Goal: Task Accomplishment & Management: Complete application form

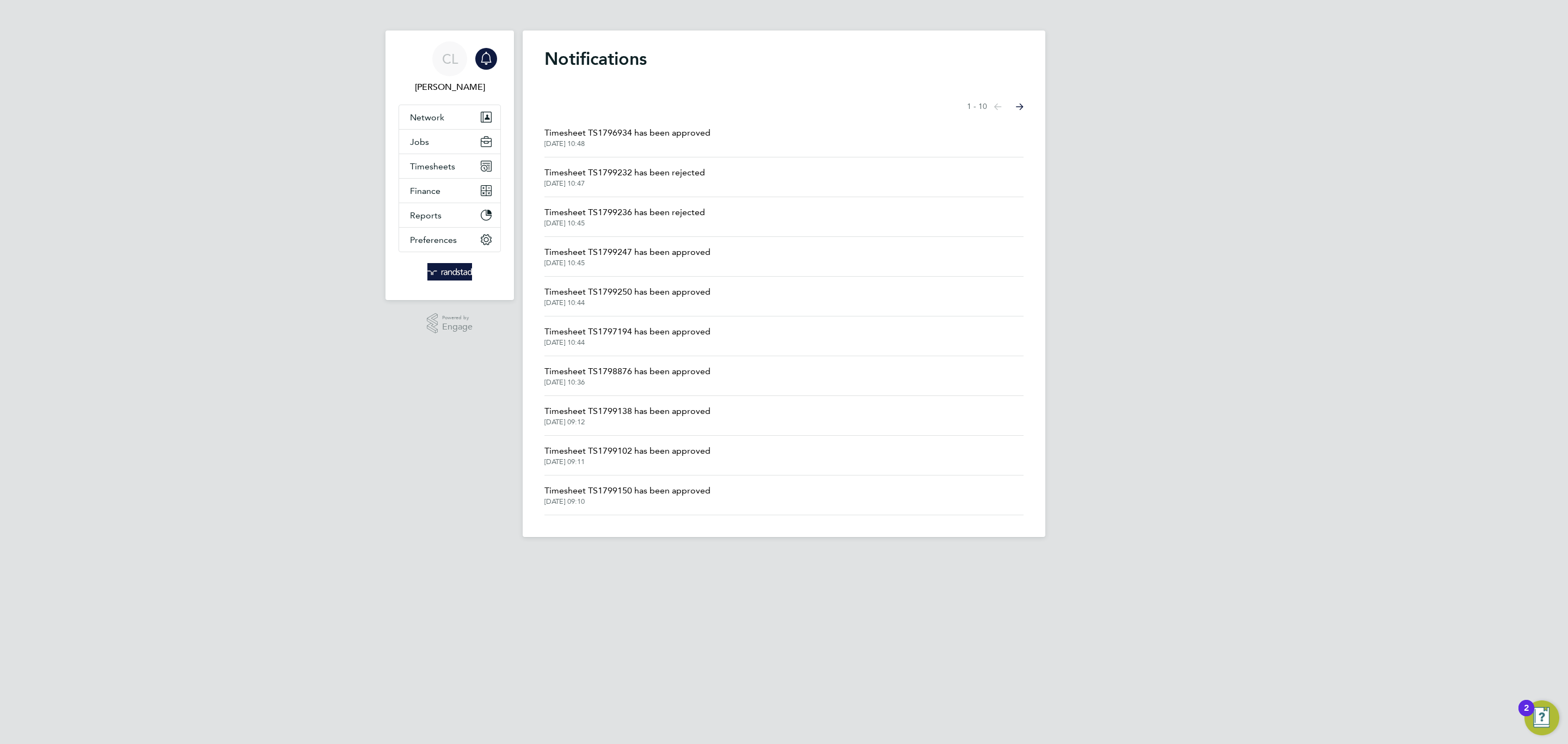
click at [841, 504] on li "Timesheet TS1799150 has been approved [DATE] 09:10" at bounding box center [783, 495] width 479 height 40
click at [430, 141] on button "Jobs" at bounding box center [450, 141] width 101 height 24
click at [435, 184] on link "Vacancies" at bounding box center [430, 183] width 39 height 10
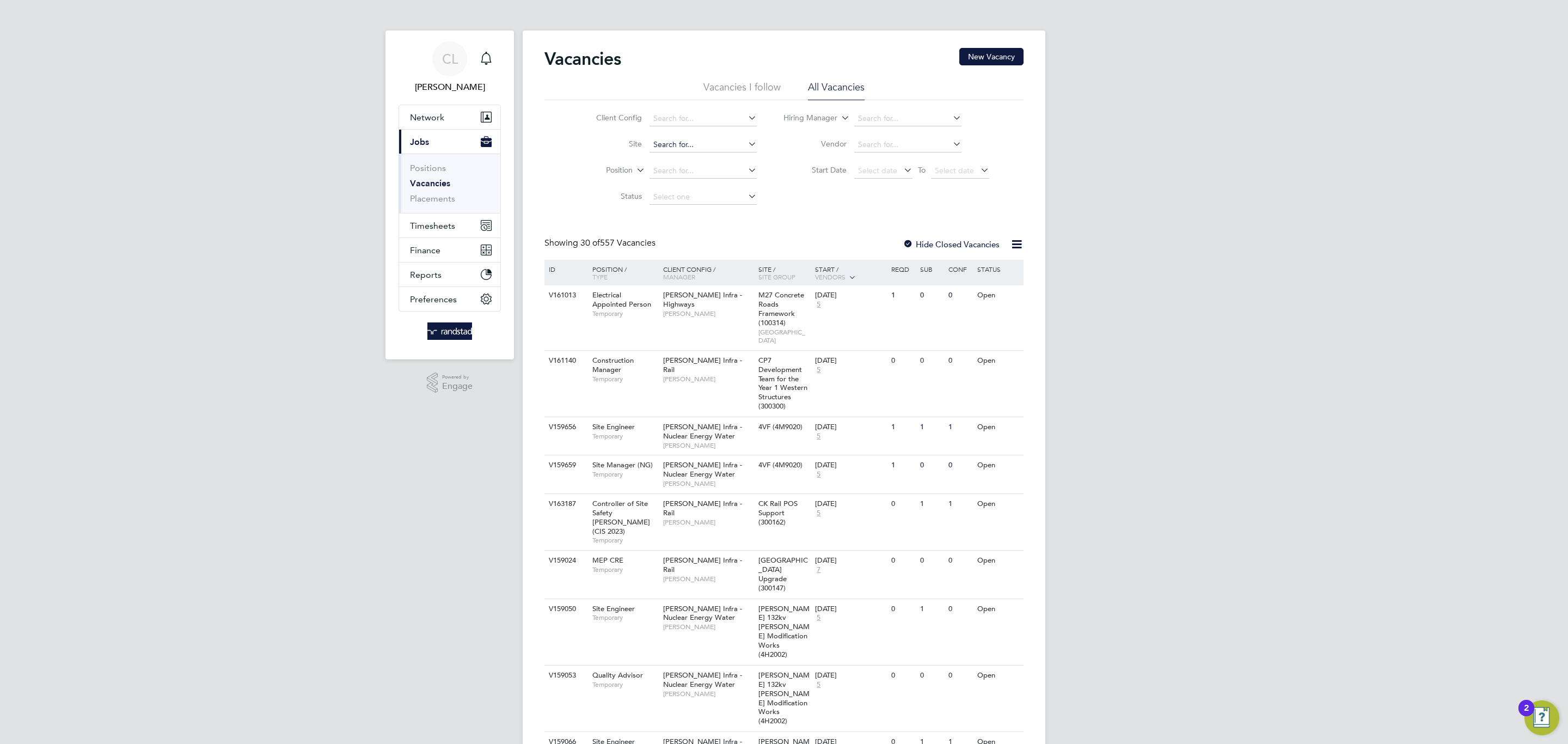
click at [718, 144] on input at bounding box center [703, 144] width 107 height 15
click at [727, 161] on b "Wilton" at bounding box center [725, 160] width 24 height 9
type input "Netherhampton / [GEOGRAPHIC_DATA] P1"
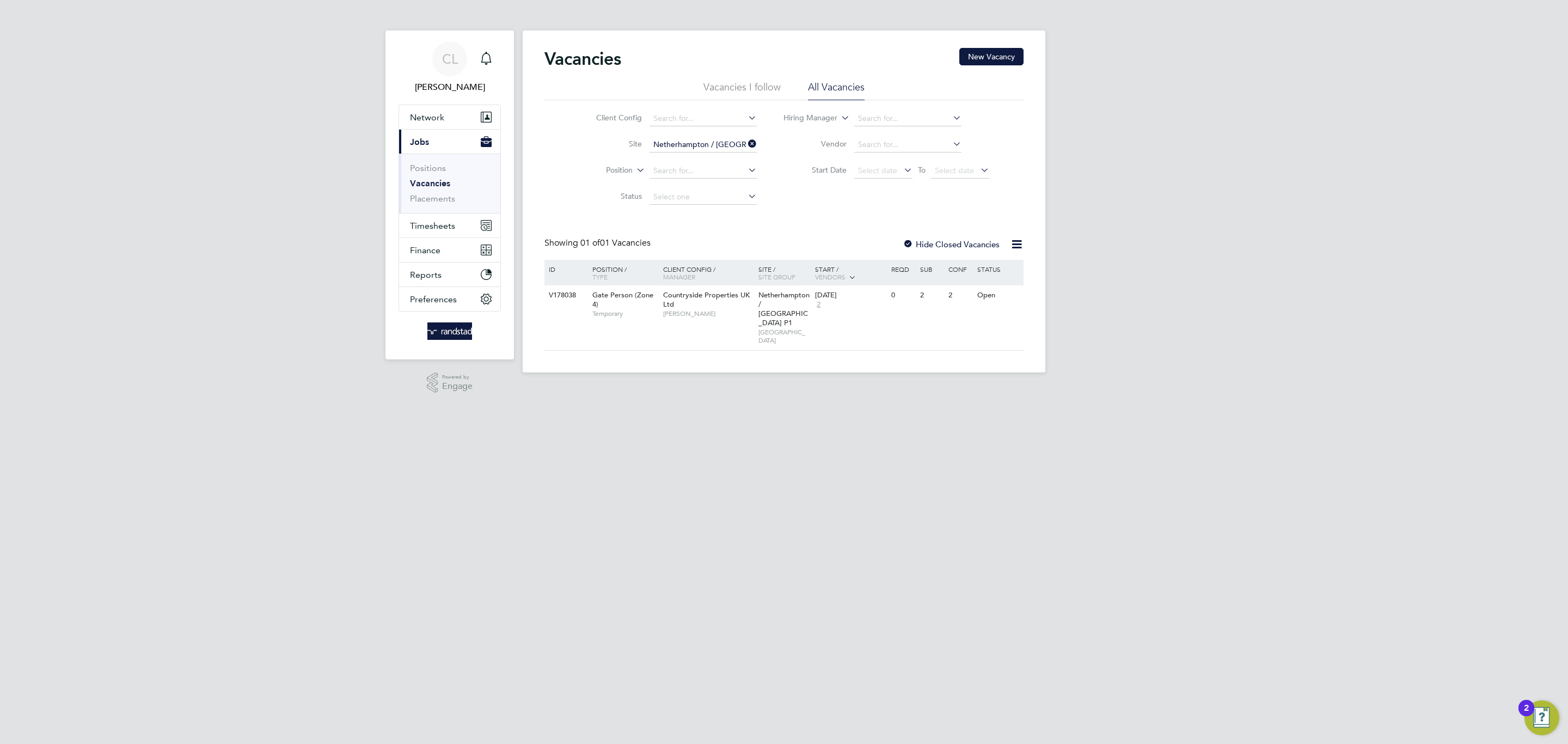
click at [908, 240] on div at bounding box center [908, 245] width 11 height 11
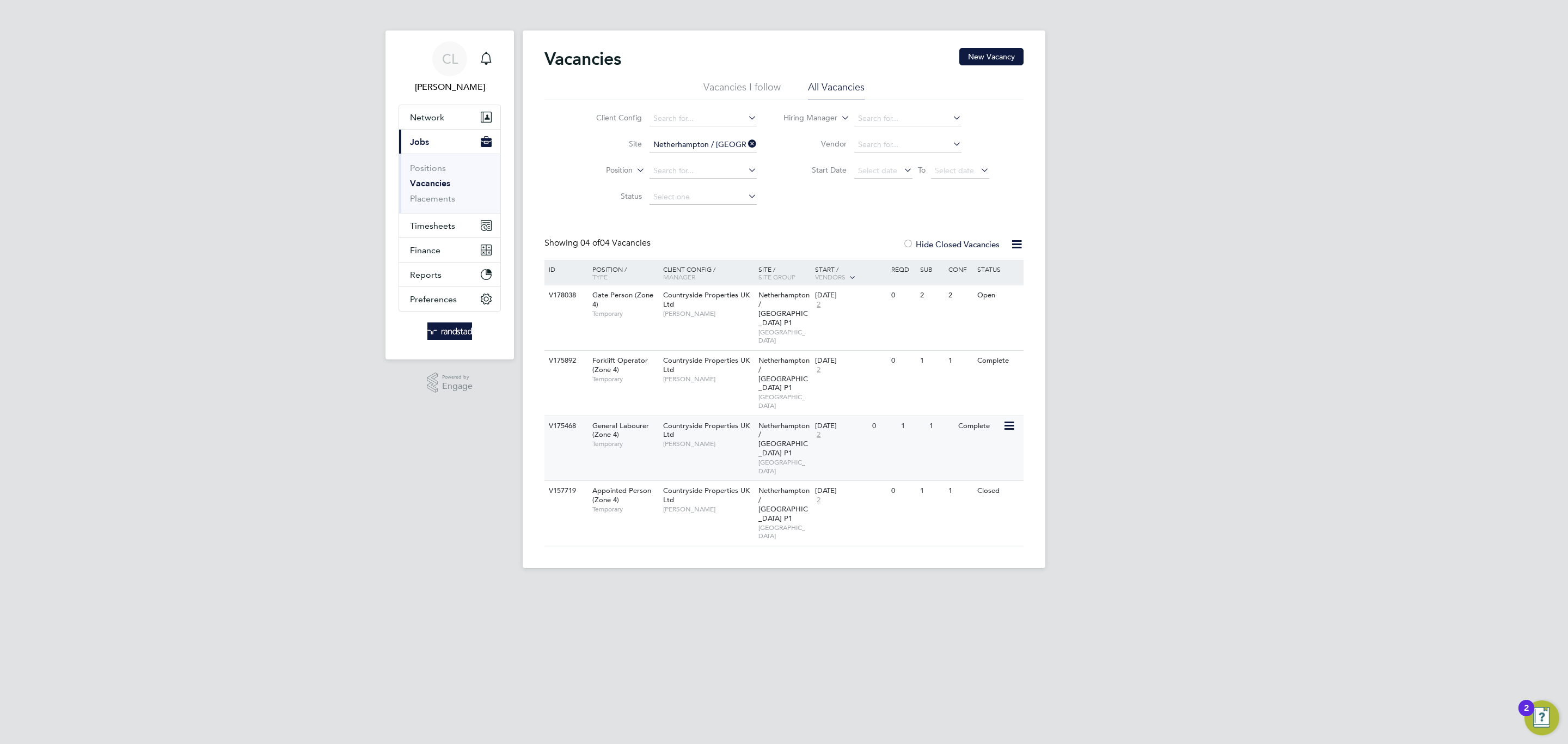
click at [768, 421] on span "Netherhampton / [GEOGRAPHIC_DATA] P1" at bounding box center [784, 439] width 51 height 37
click at [449, 231] on span "Timesheets" at bounding box center [433, 225] width 45 height 10
click at [439, 194] on link "Timesheets" at bounding box center [433, 192] width 45 height 10
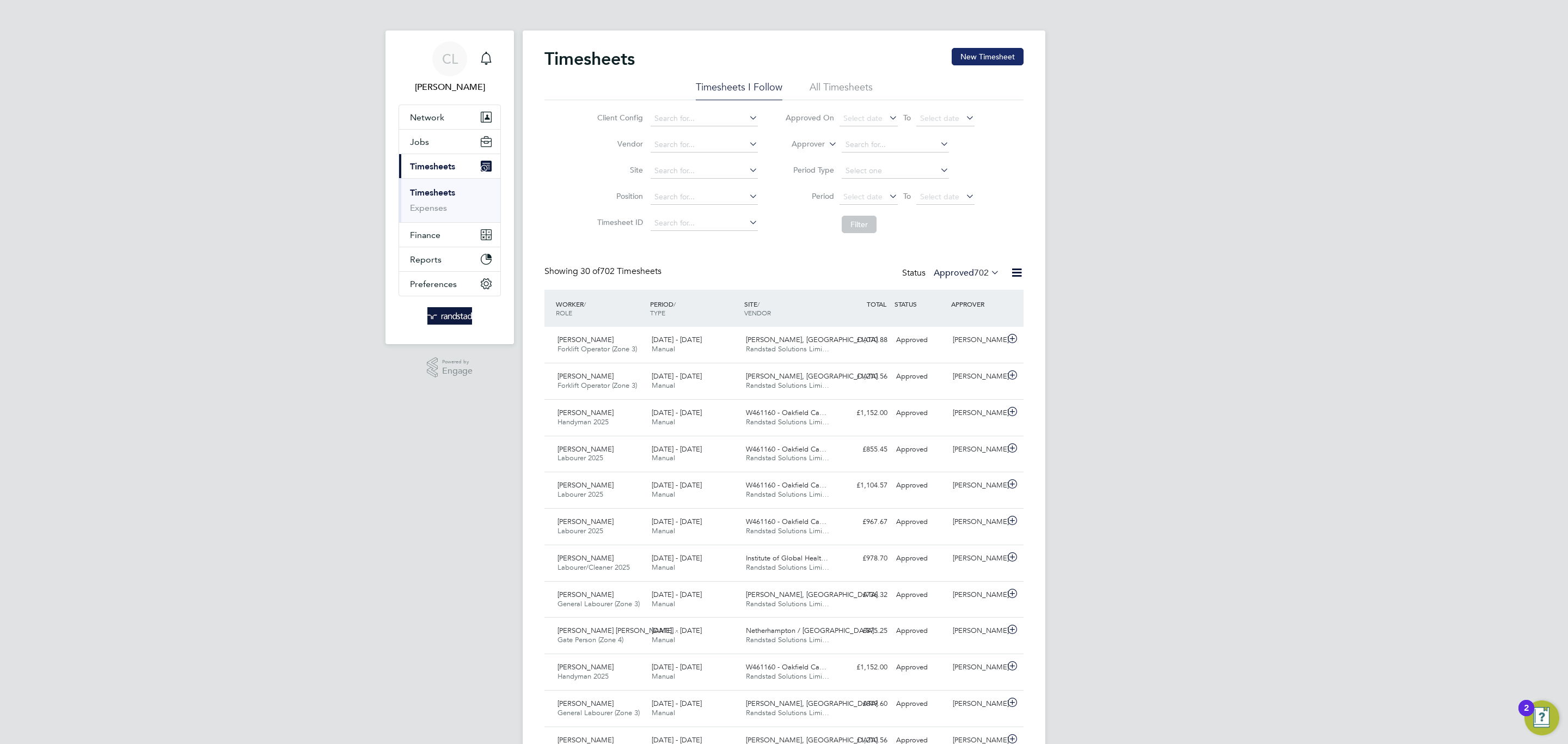
click at [980, 56] on button "New Timesheet" at bounding box center [987, 57] width 72 height 18
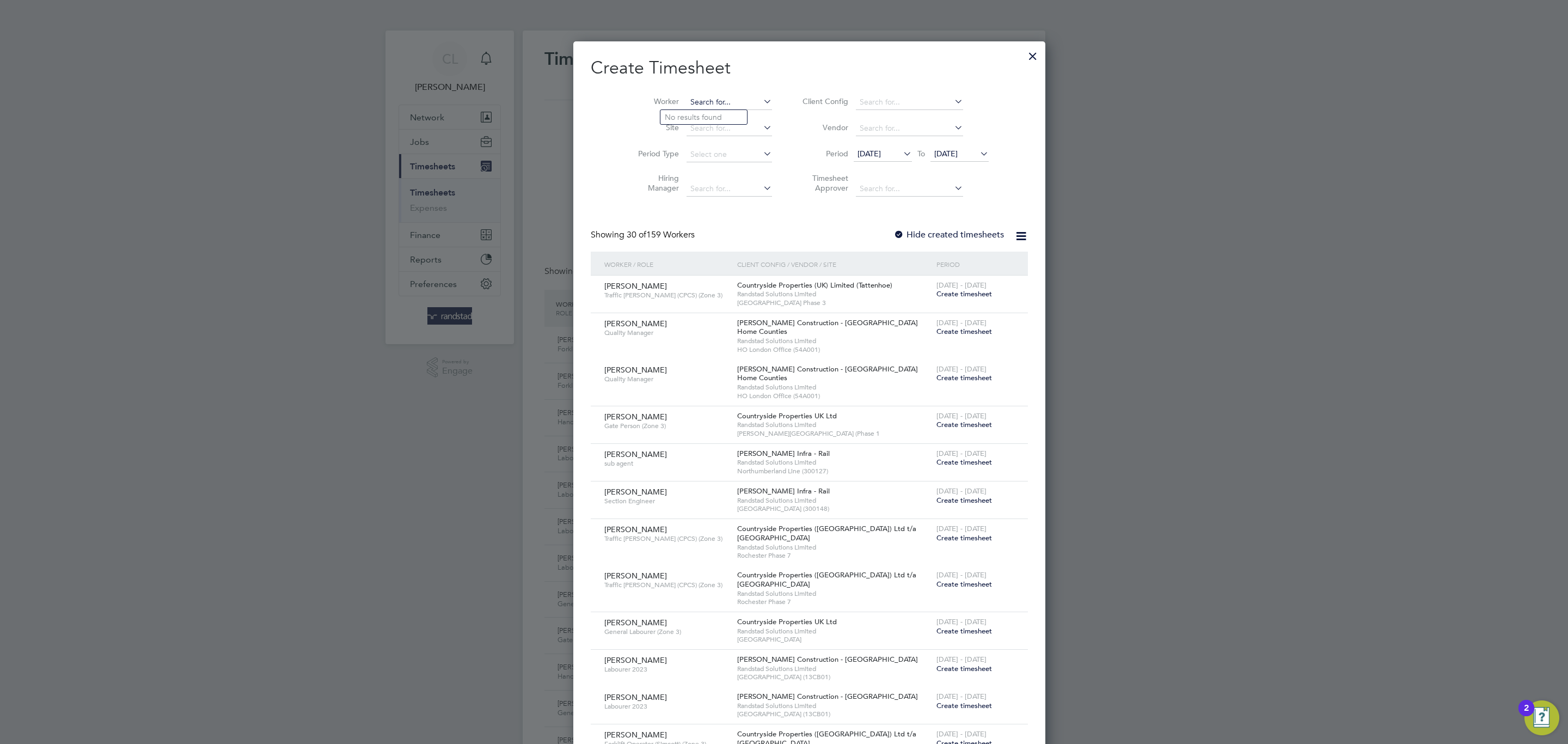
click at [701, 96] on input at bounding box center [729, 102] width 85 height 15
type input "ibrahim"
paste input "C-003982320"
click at [714, 119] on li "Ibrahim Adam" at bounding box center [704, 117] width 86 height 14
type input "Ibrahim Adam"
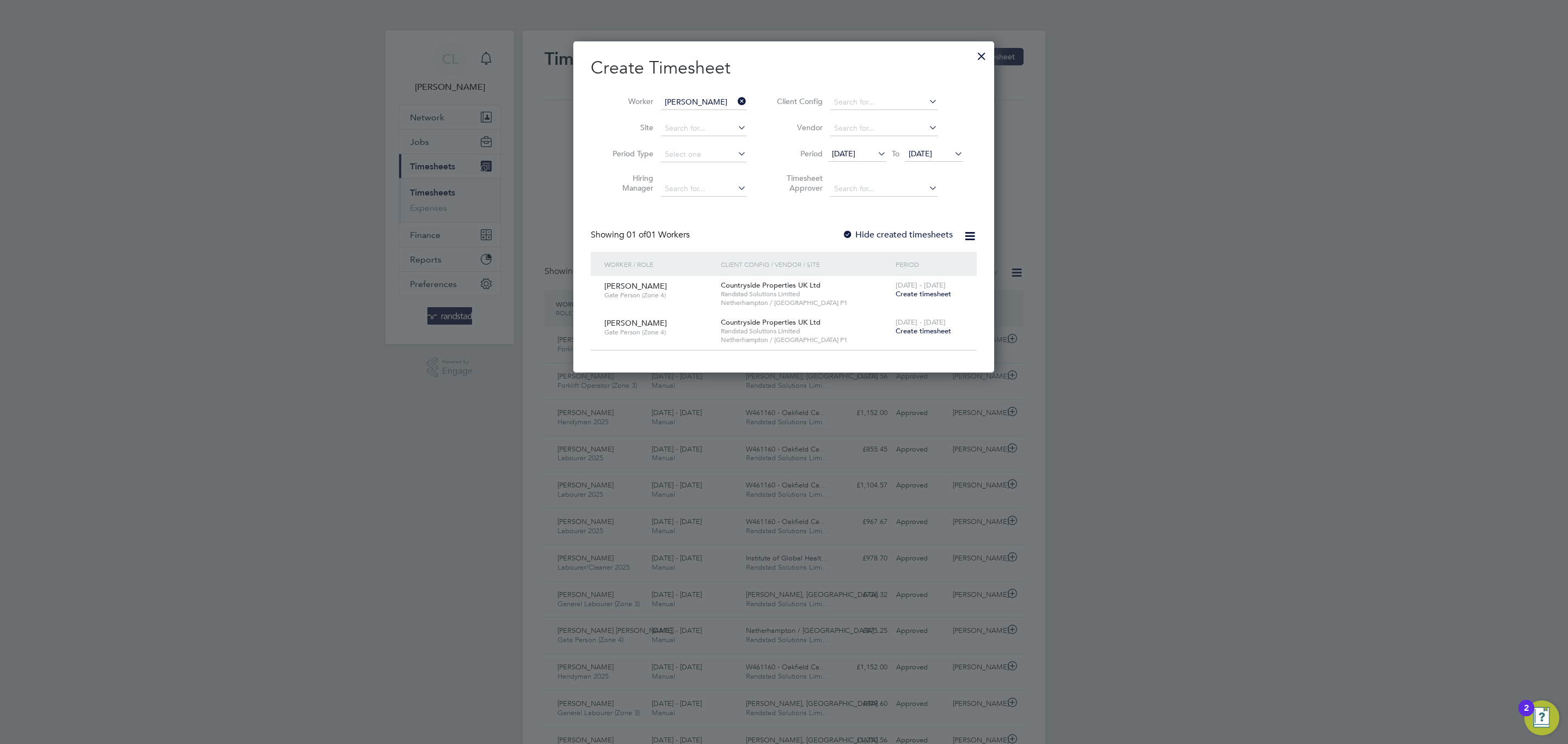
click at [911, 332] on span "Create timesheet" at bounding box center [923, 331] width 55 height 9
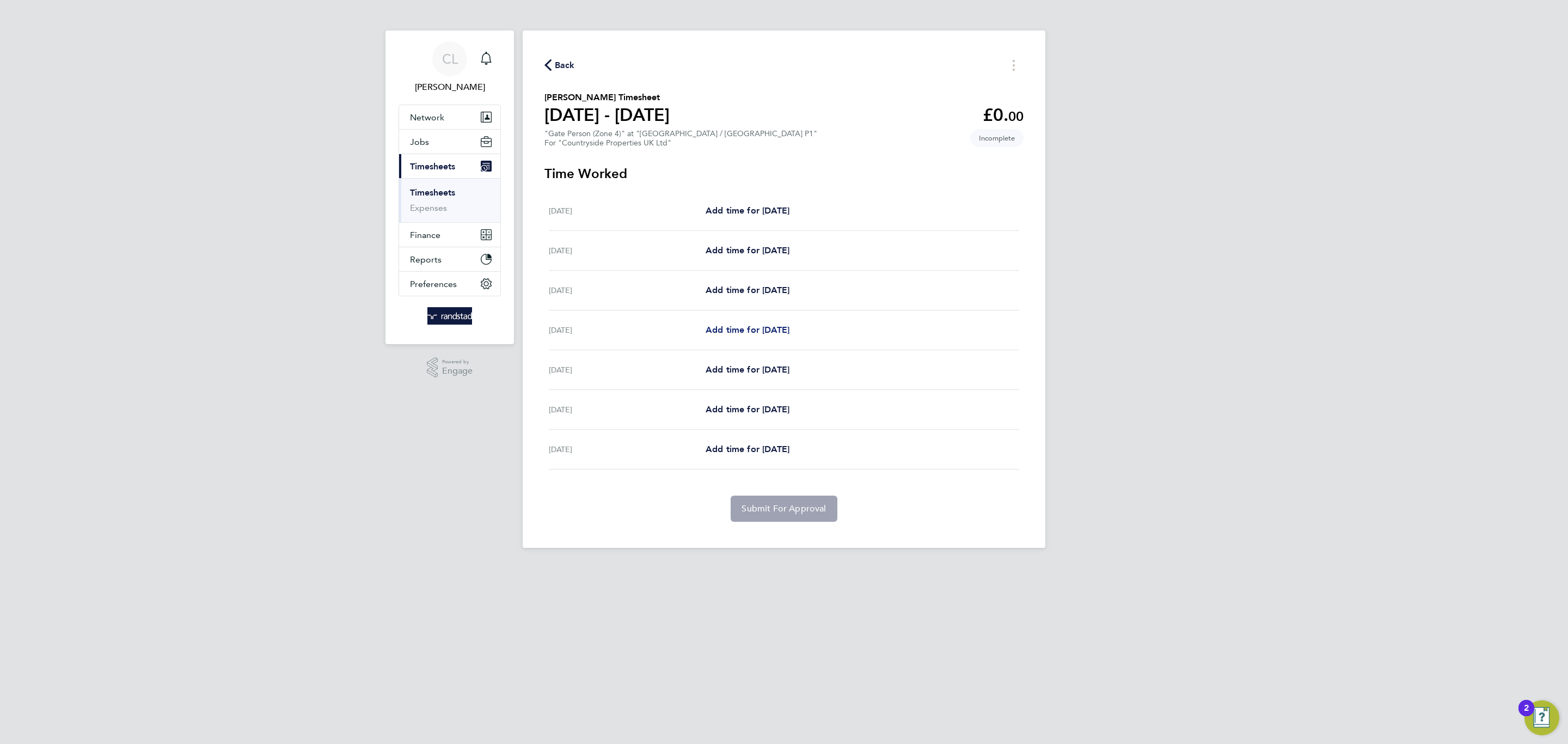
click at [743, 335] on link "Add time for Thu 07 Aug" at bounding box center [747, 329] width 84 height 13
select select "30"
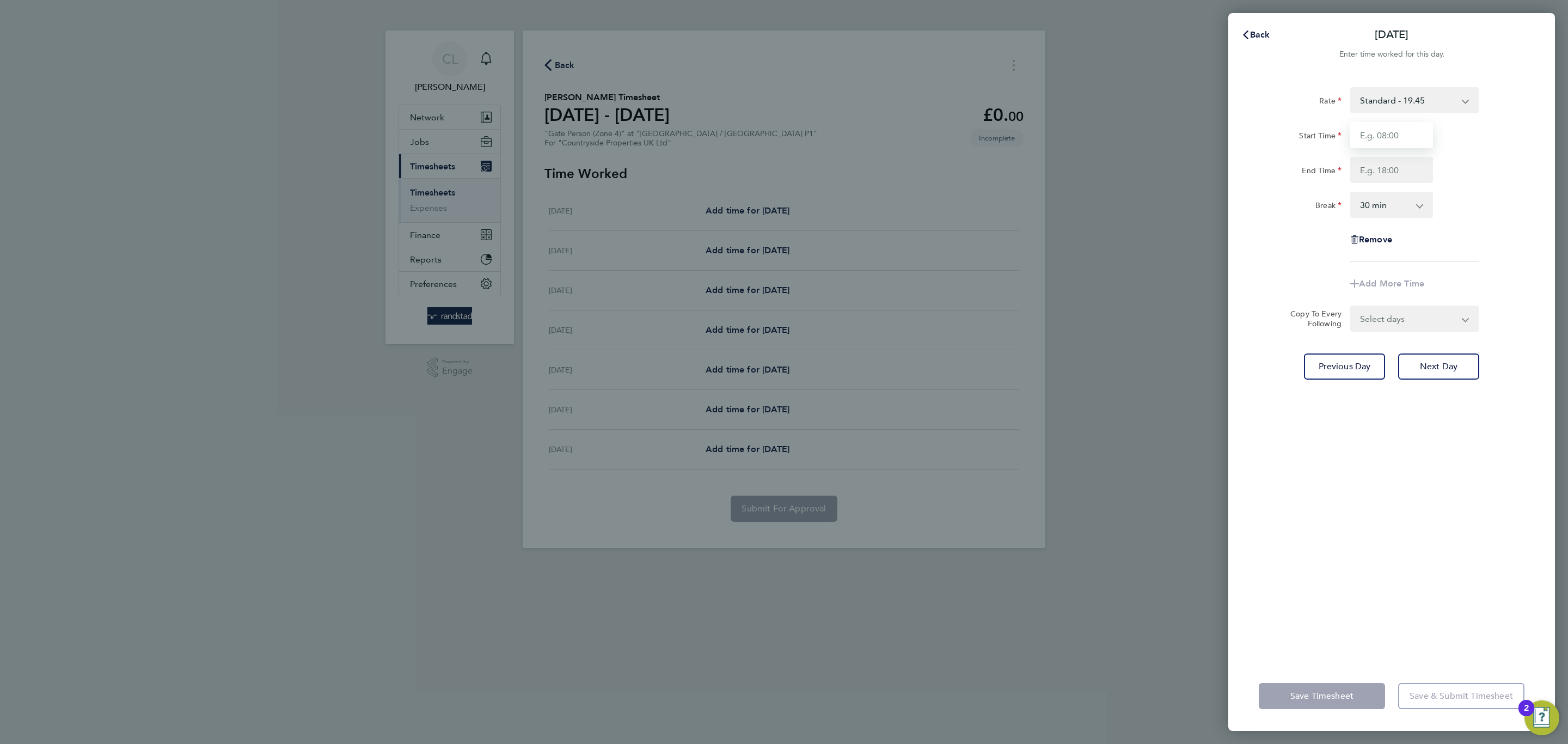
click at [1395, 132] on input "Start Time" at bounding box center [1391, 135] width 83 height 26
type input "07:00"
click at [1382, 163] on input "End Time" at bounding box center [1391, 170] width 83 height 26
type input "17:30"
click at [1498, 181] on div "Rate Standard - 19.45 Start Time 07:00 End Time 17:30 Break 0 min 15 min 30 min…" at bounding box center [1391, 174] width 265 height 175
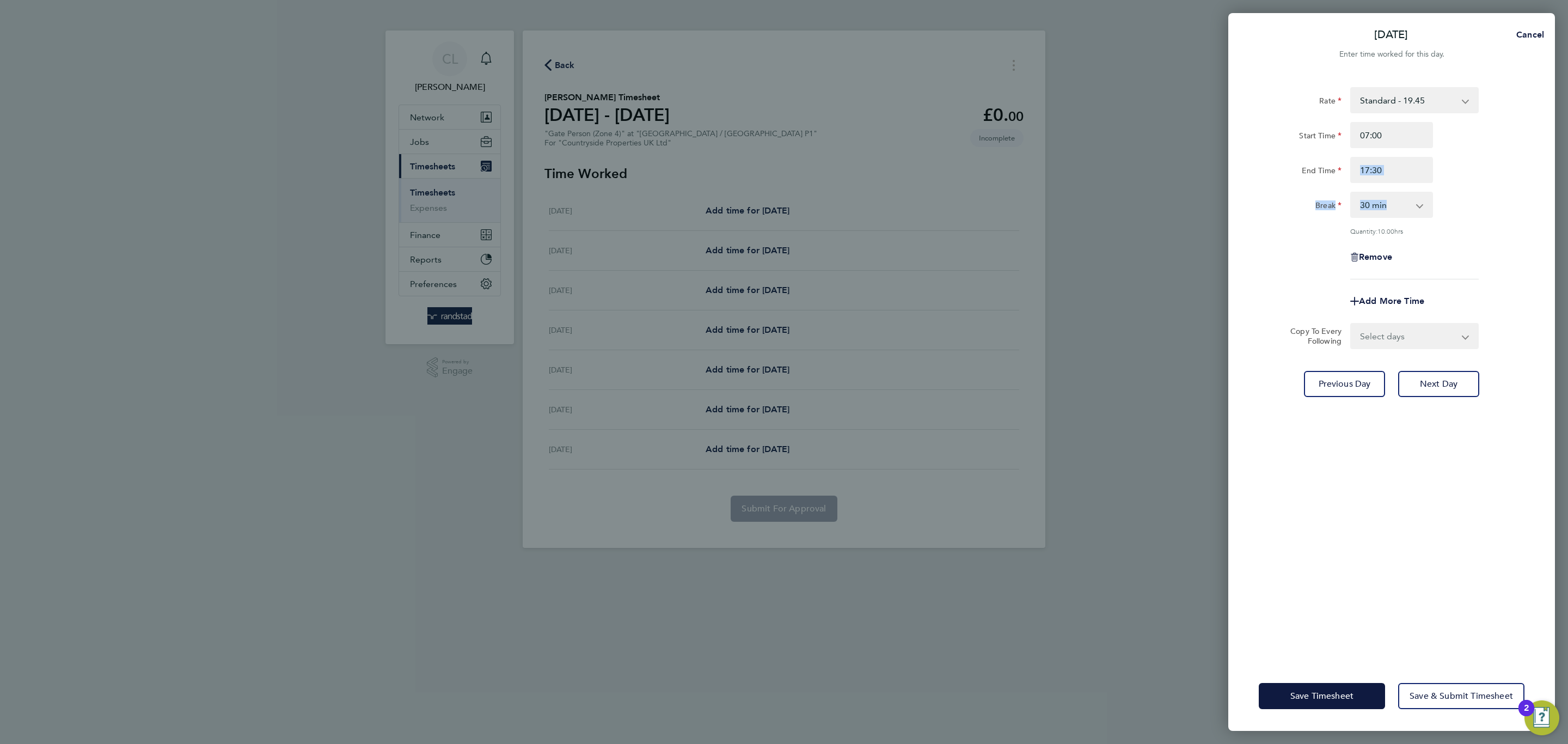
click at [1412, 345] on select "Select days Day Weekend (Sat-Sun) Friday Saturday Sunday" at bounding box center [1409, 335] width 114 height 24
select select "DAY"
click at [1351, 324] on select "Select days Day Weekend (Sat-Sun) Friday Saturday Sunday" at bounding box center [1409, 335] width 114 height 24
click at [1402, 373] on select "08 Aug 2025 09 Aug 2025 10 Aug 2025" at bounding box center [1408, 370] width 113 height 24
select select "2025-08-08"
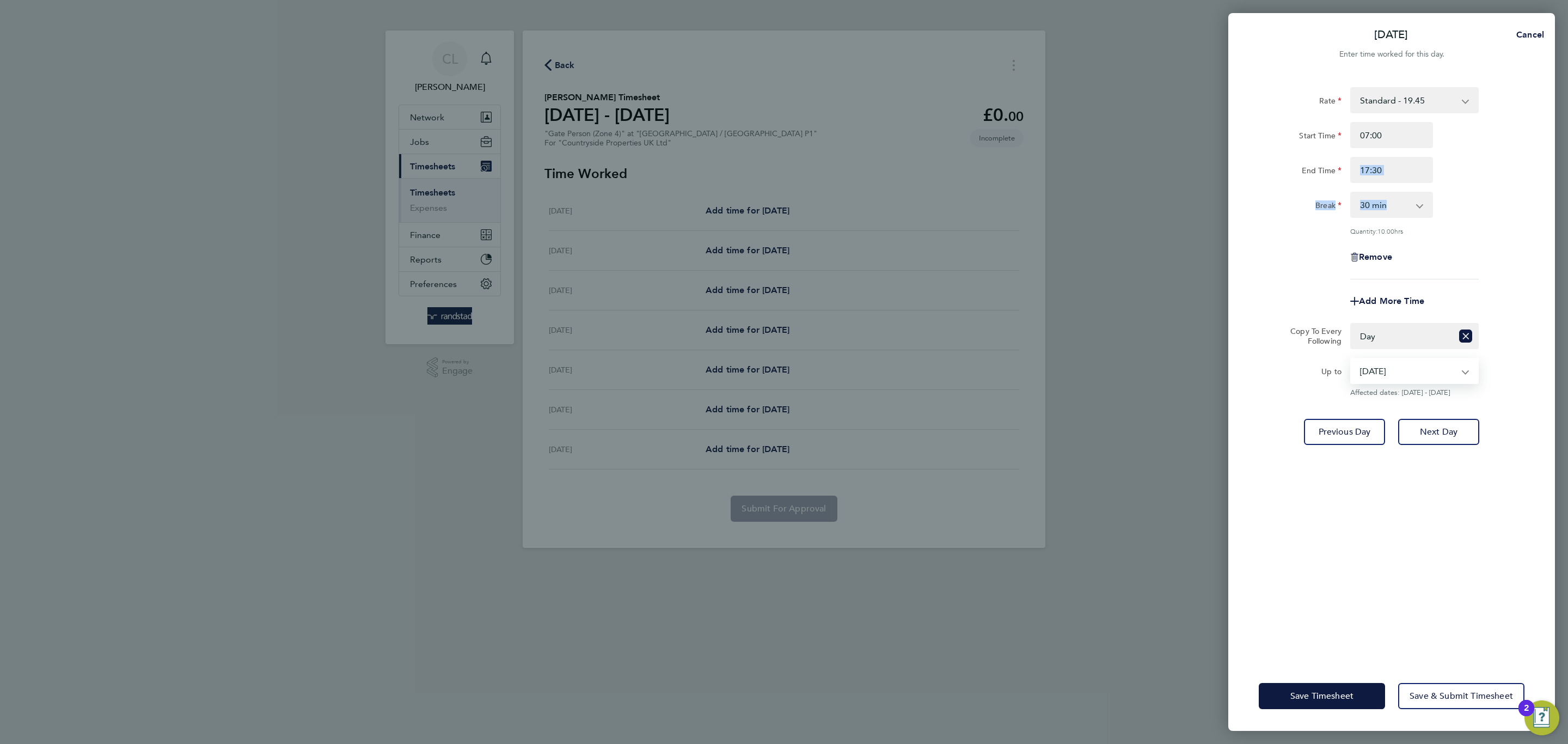
click at [1351, 359] on select "08 Aug 2025 09 Aug 2025 10 Aug 2025" at bounding box center [1408, 370] width 113 height 24
click at [1349, 514] on div "Rate Standard - 19.45 Start Time 07:00 End Time 17:30 Break 0 min 15 min 30 min…" at bounding box center [1391, 368] width 327 height 587
click at [1301, 690] on span "Save Timesheet" at bounding box center [1322, 696] width 63 height 11
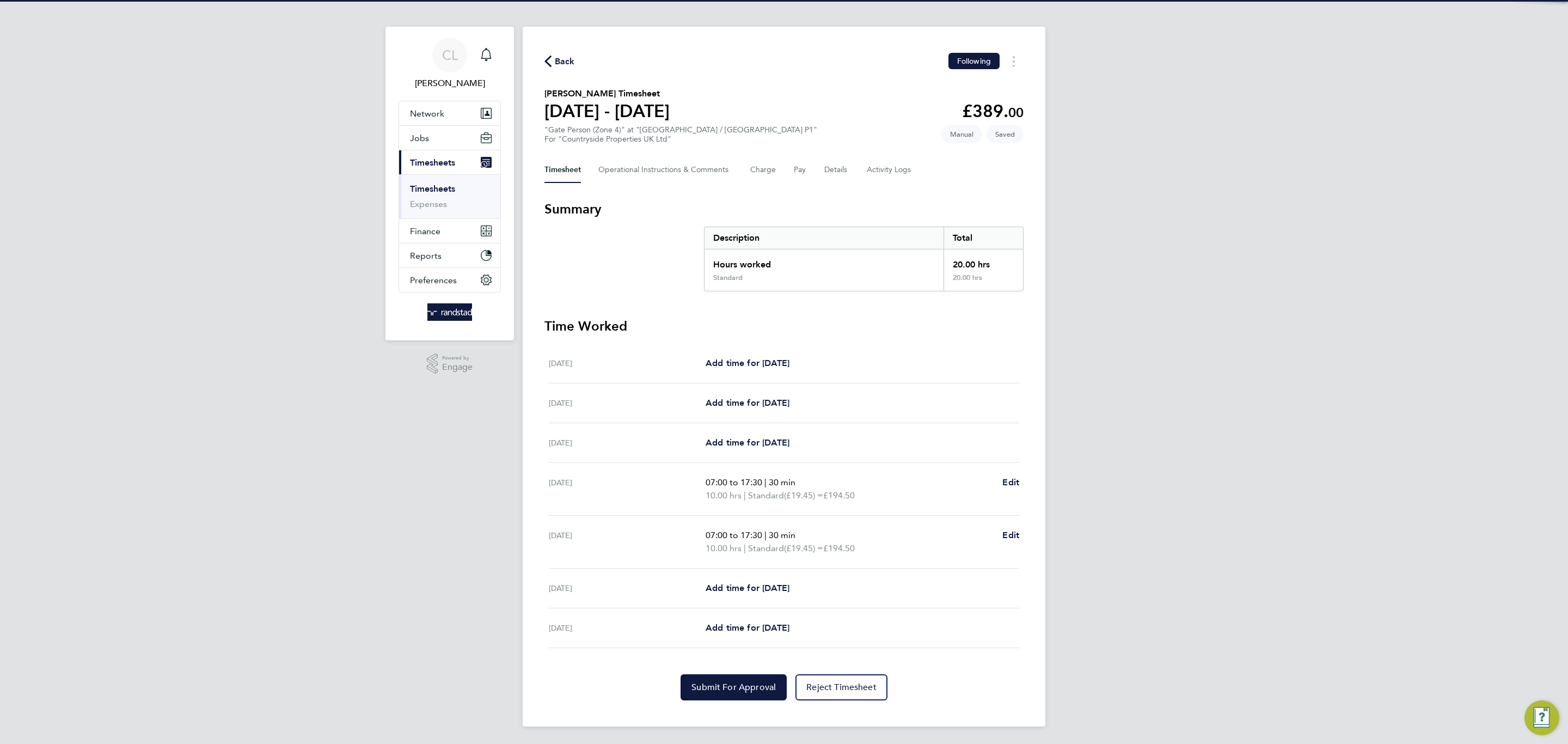
scroll to position [5, 0]
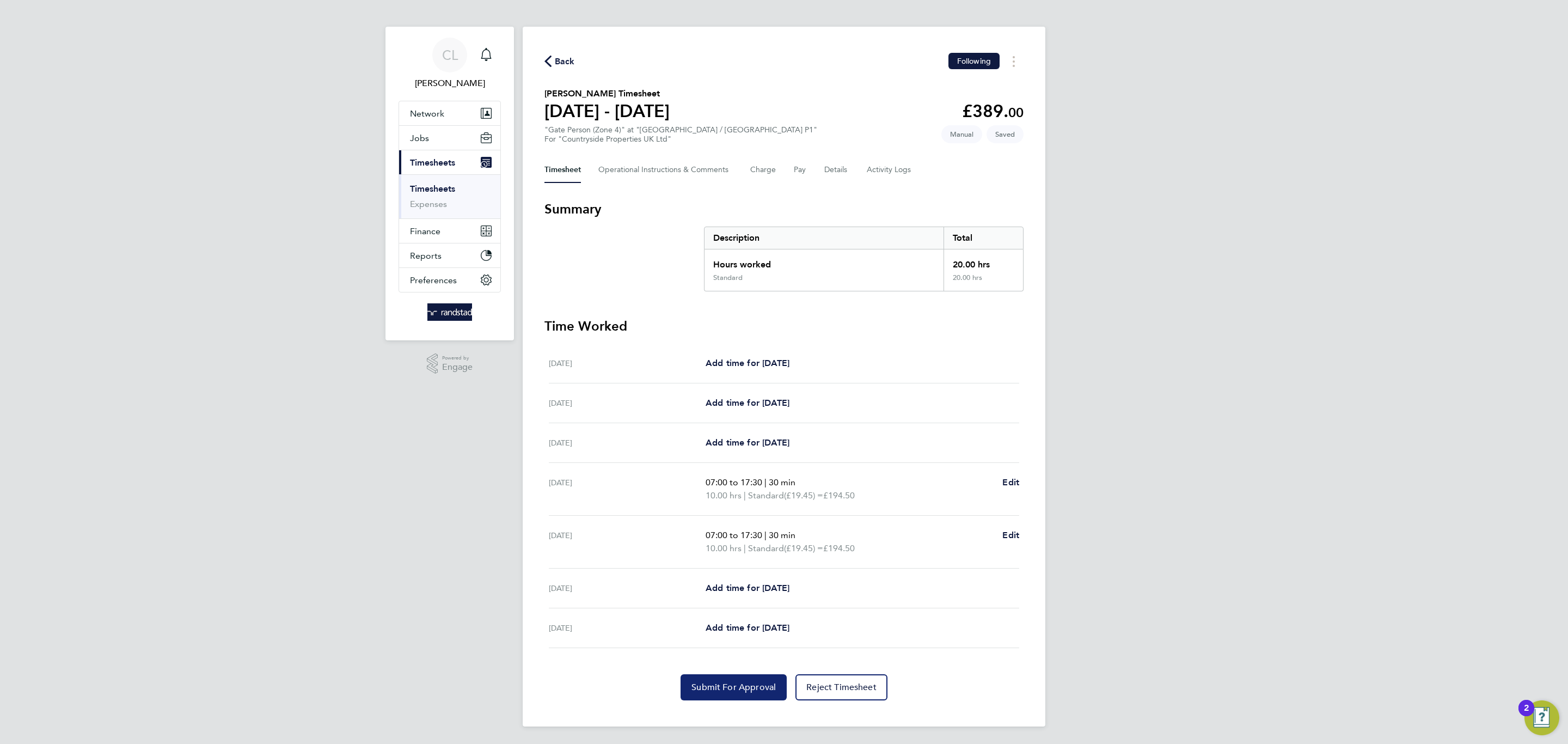
click at [744, 680] on button "Submit For Approval" at bounding box center [733, 687] width 106 height 26
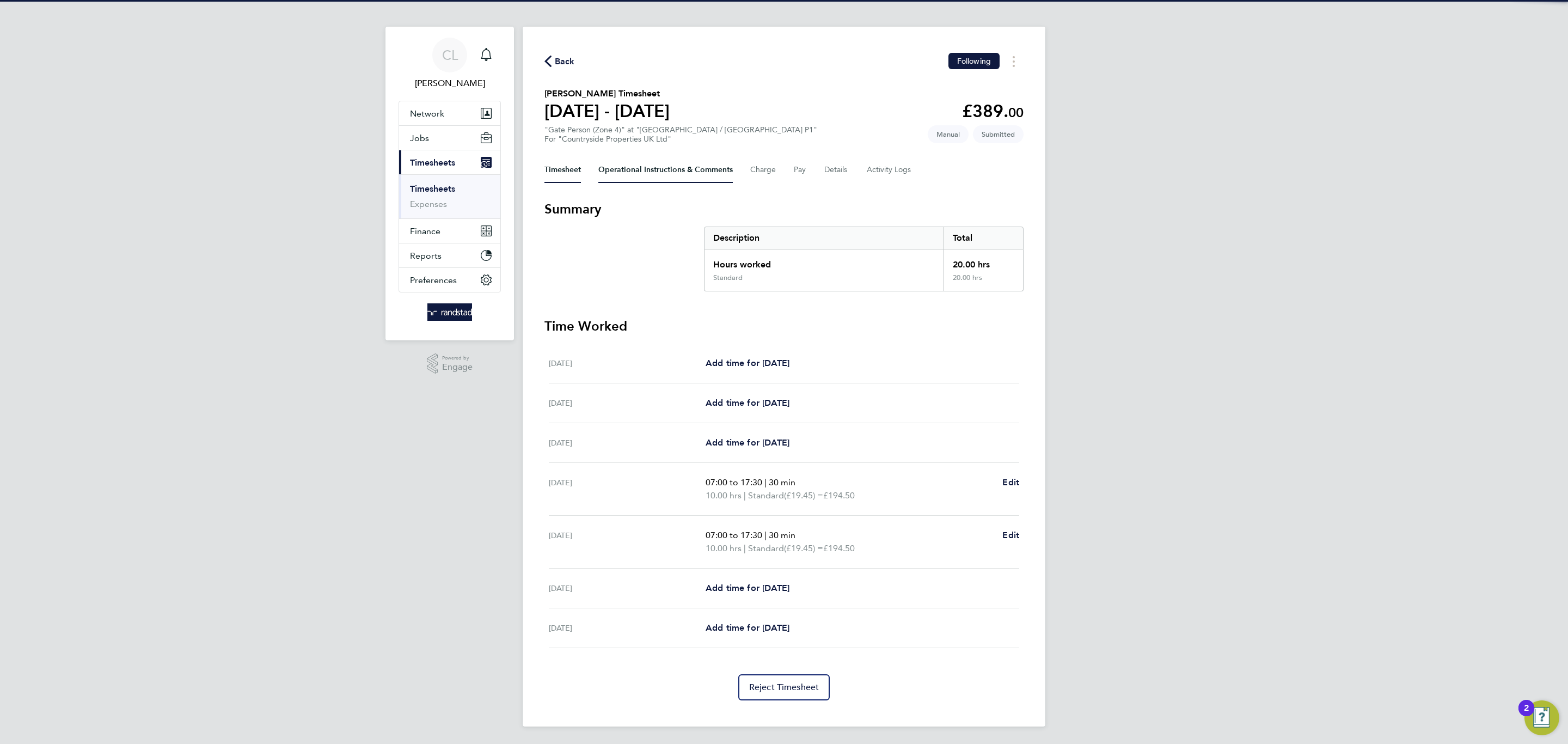
click at [659, 160] on Comments-tab "Operational Instructions & Comments" at bounding box center [665, 170] width 135 height 26
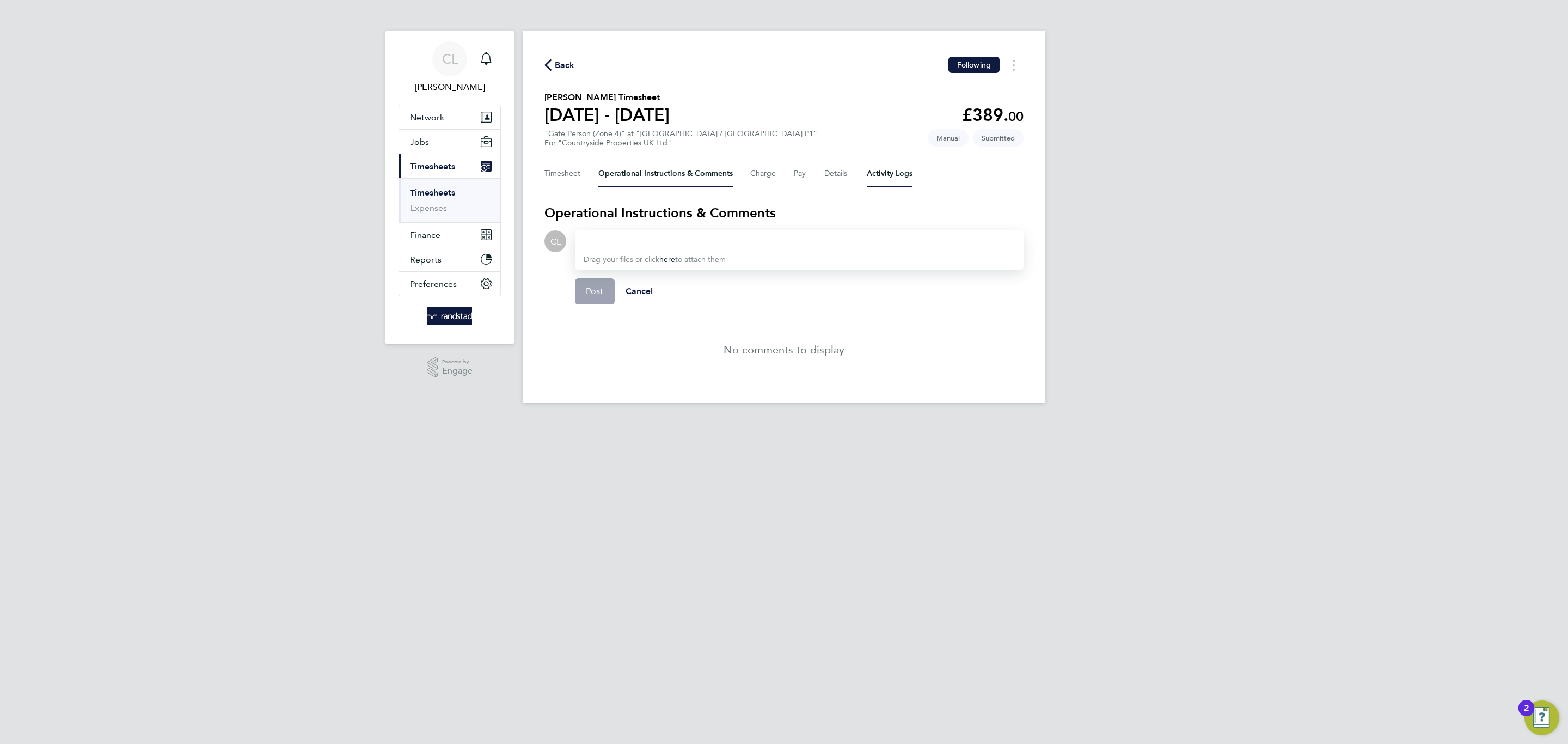
click at [869, 178] on Logs-tab "Activity Logs" at bounding box center [889, 174] width 46 height 26
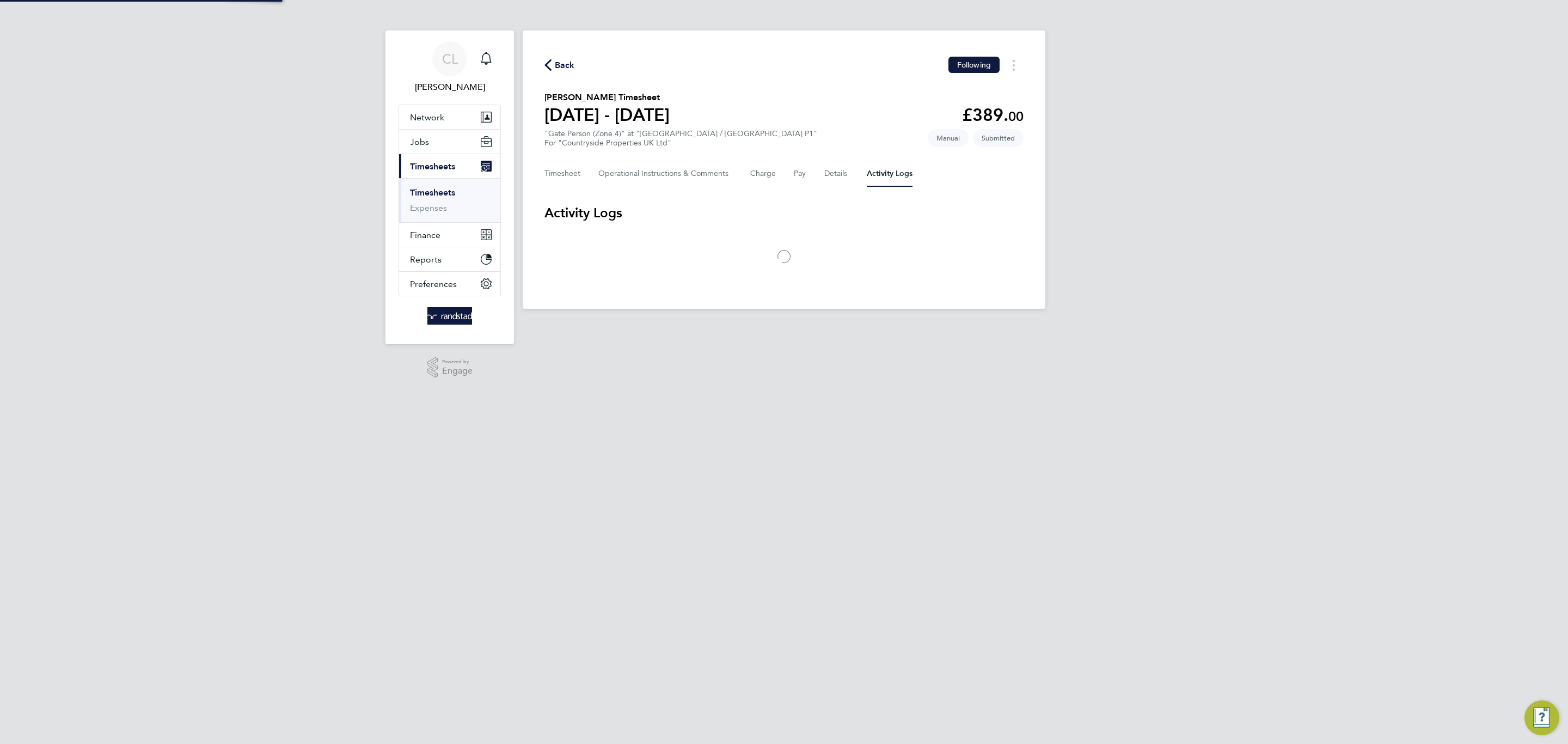
click at [849, 174] on div "Timesheet Operational Instructions & Comments Charge Pay Details Activity Logs" at bounding box center [783, 174] width 479 height 26
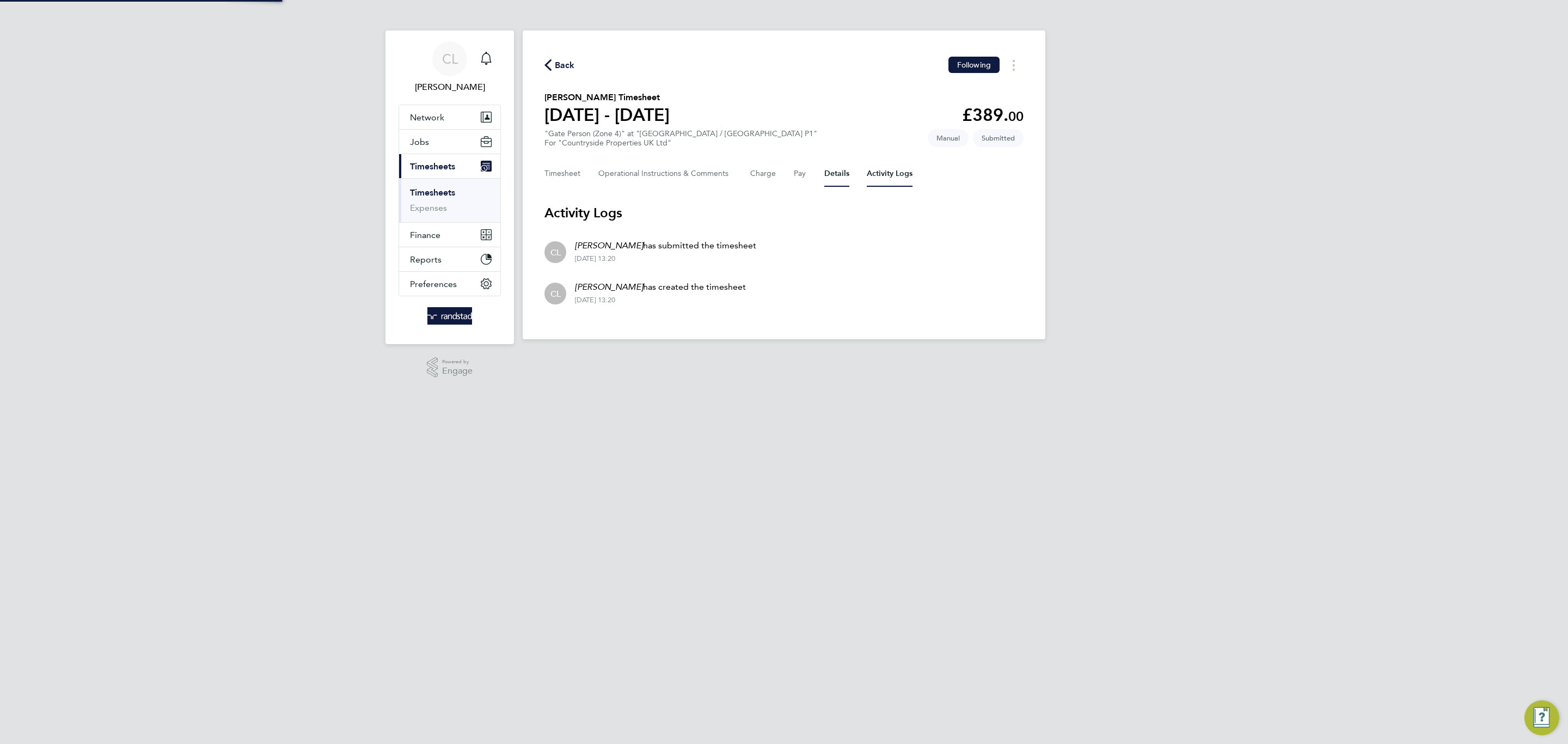
click at [845, 174] on button "Details" at bounding box center [836, 174] width 25 height 26
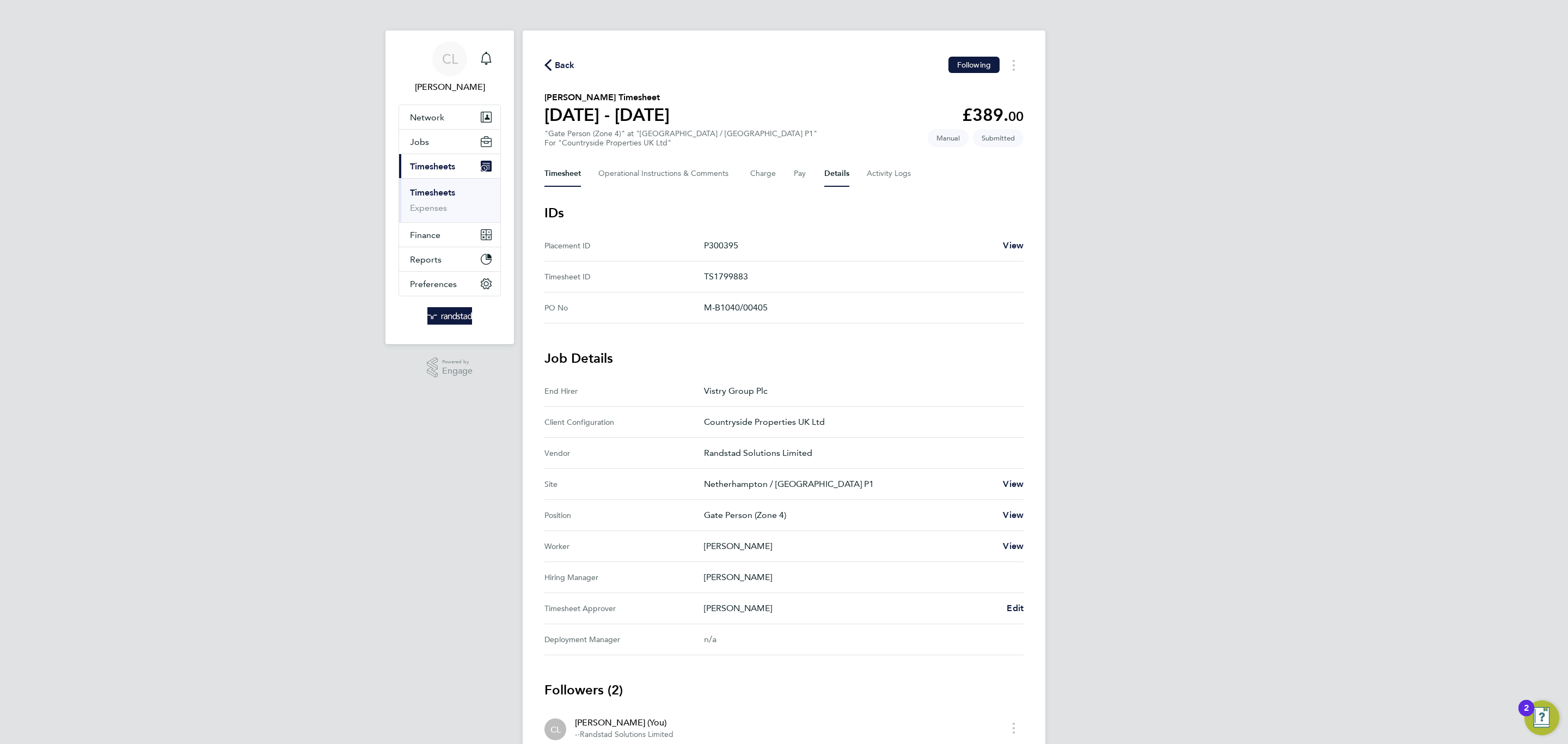
click at [566, 175] on button "Timesheet" at bounding box center [562, 174] width 37 height 26
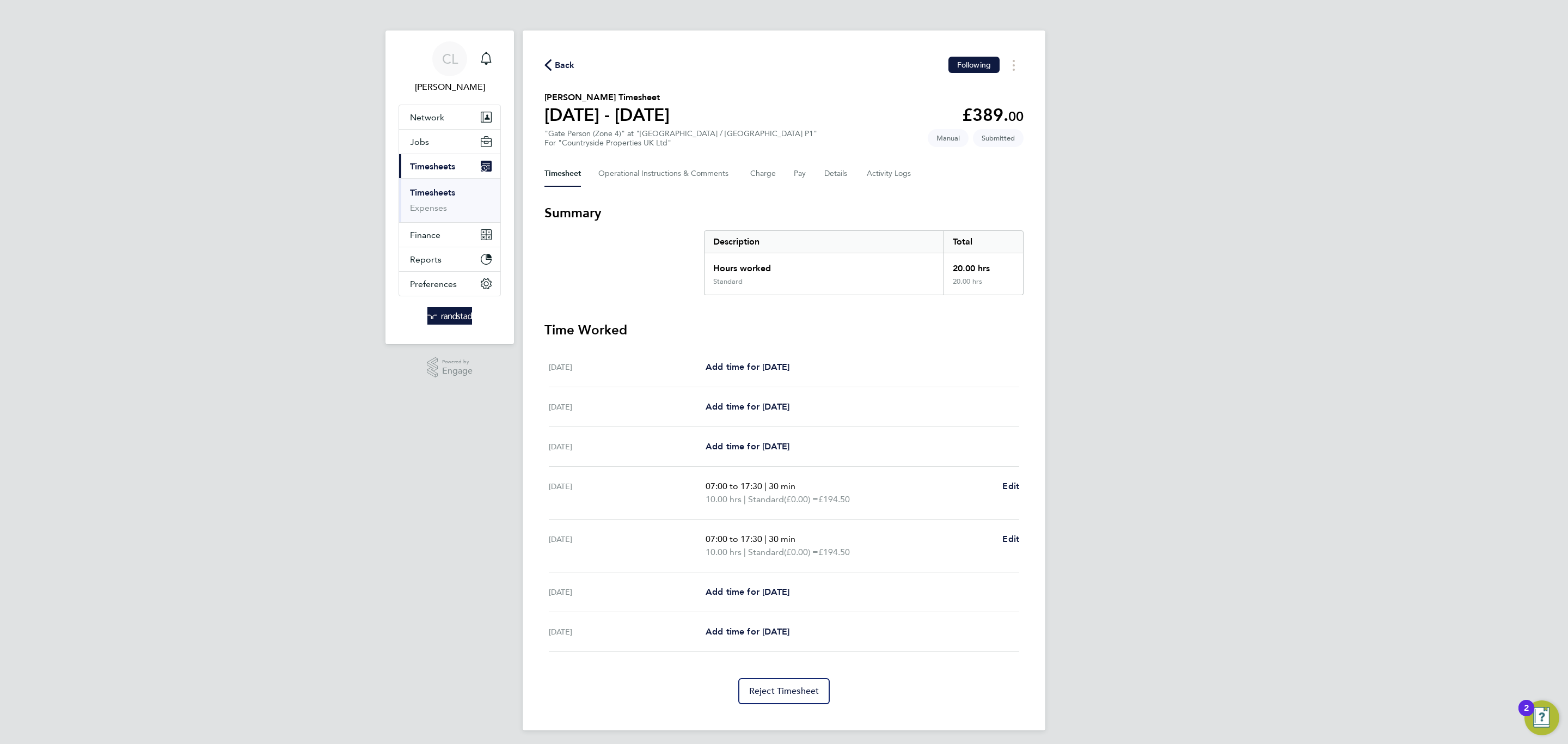
click at [562, 63] on span "Back" at bounding box center [564, 65] width 20 height 13
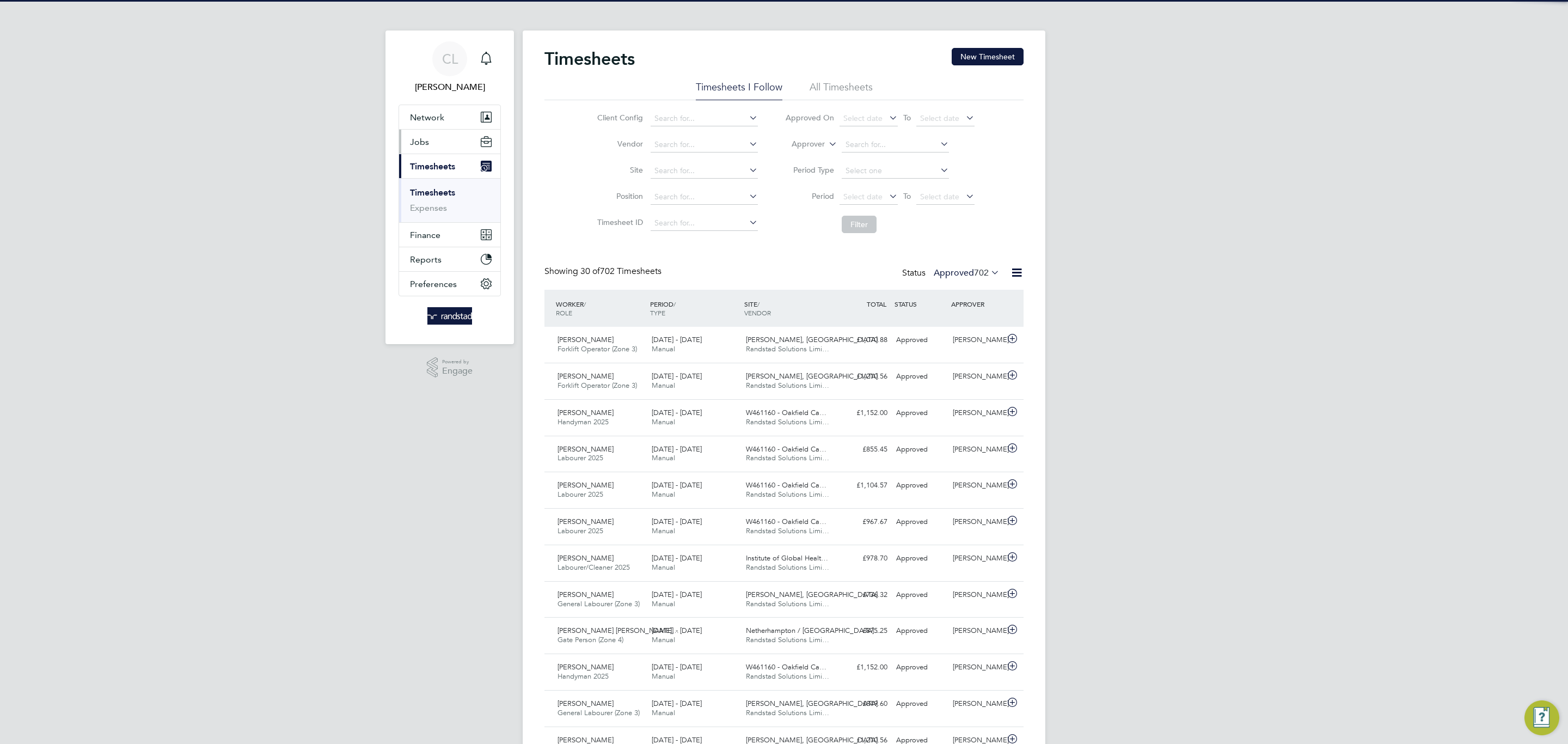
scroll to position [28, 95]
click at [431, 149] on button "Jobs" at bounding box center [450, 141] width 101 height 24
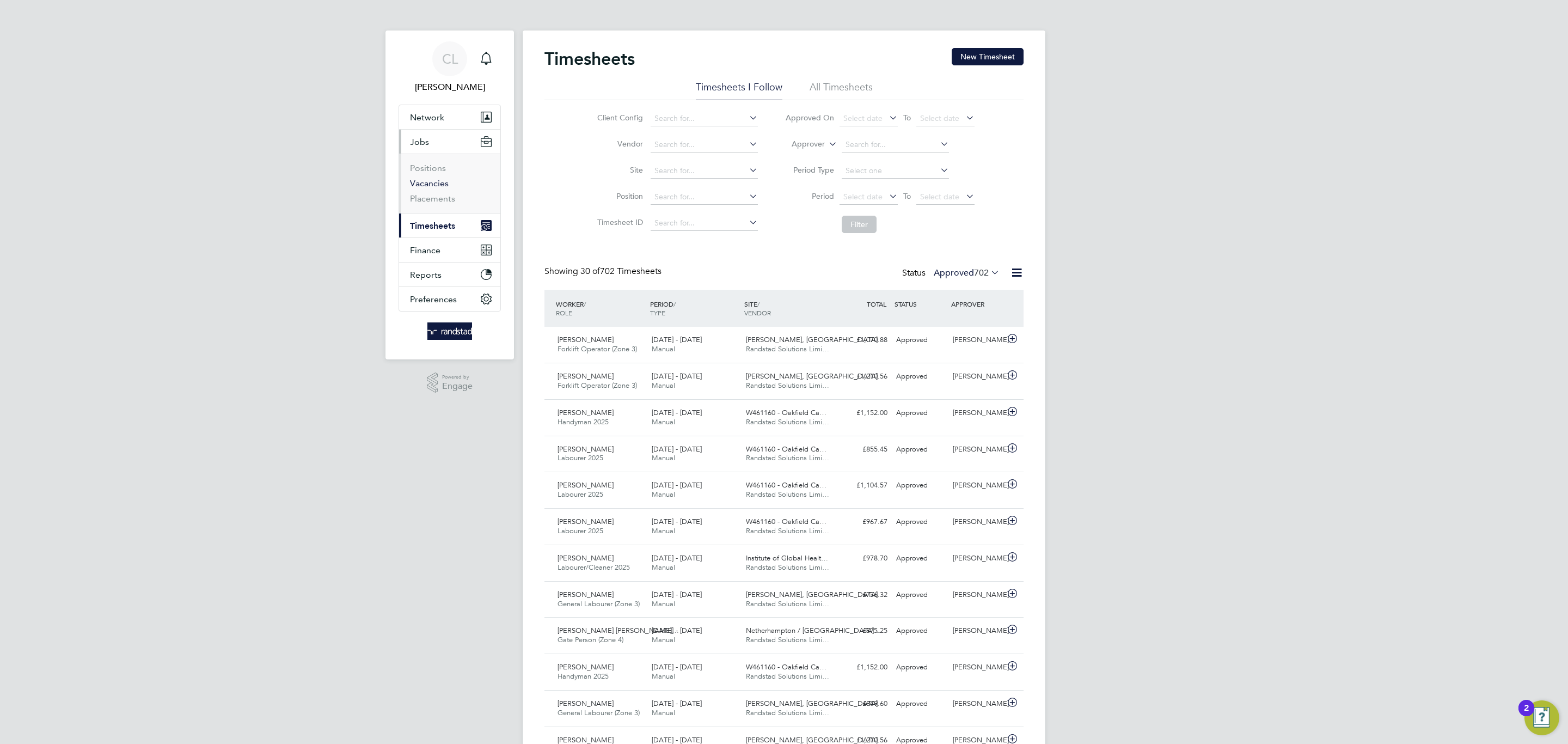
click at [438, 188] on link "Vacancies" at bounding box center [430, 183] width 39 height 10
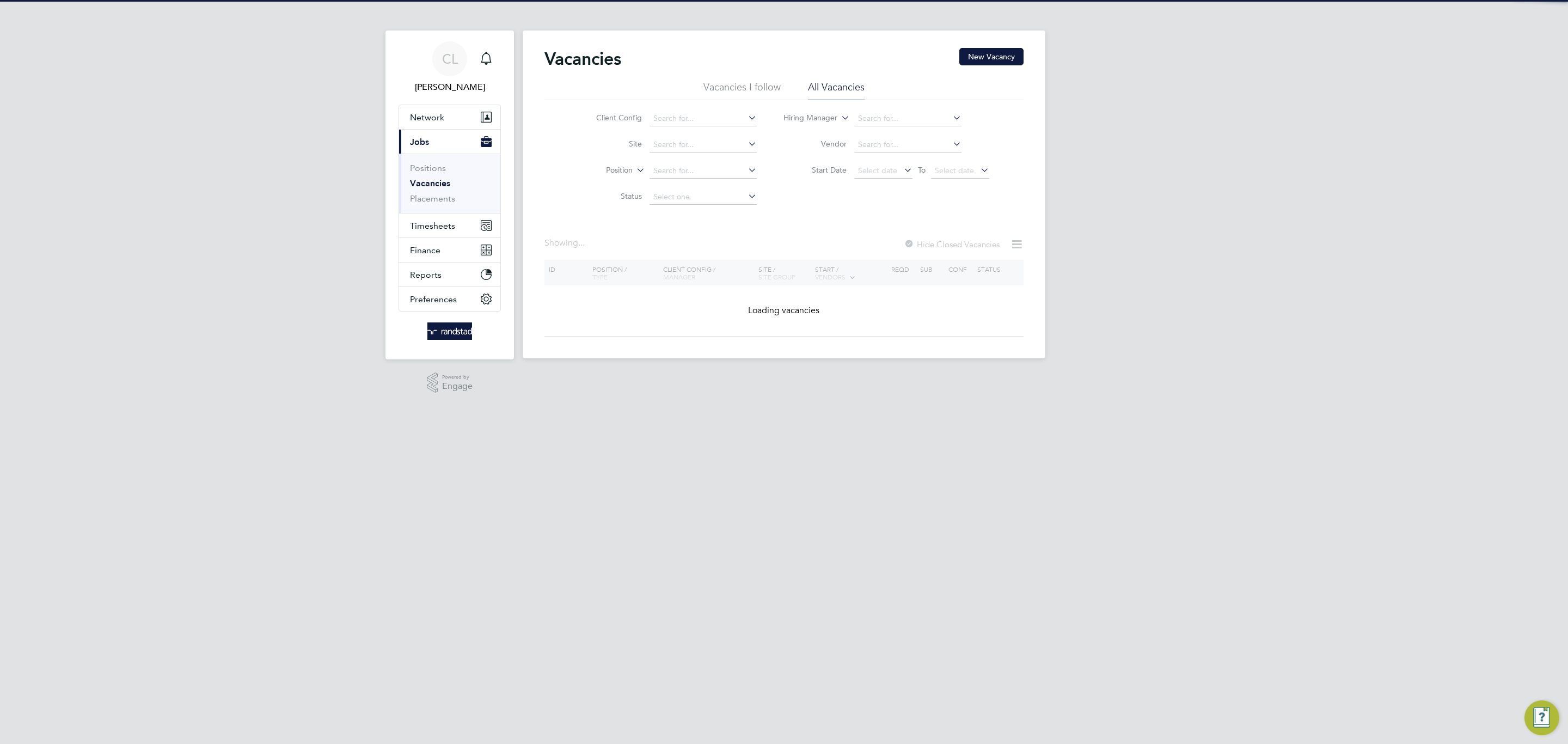
click at [737, 136] on li "Site" at bounding box center [668, 144] width 205 height 26
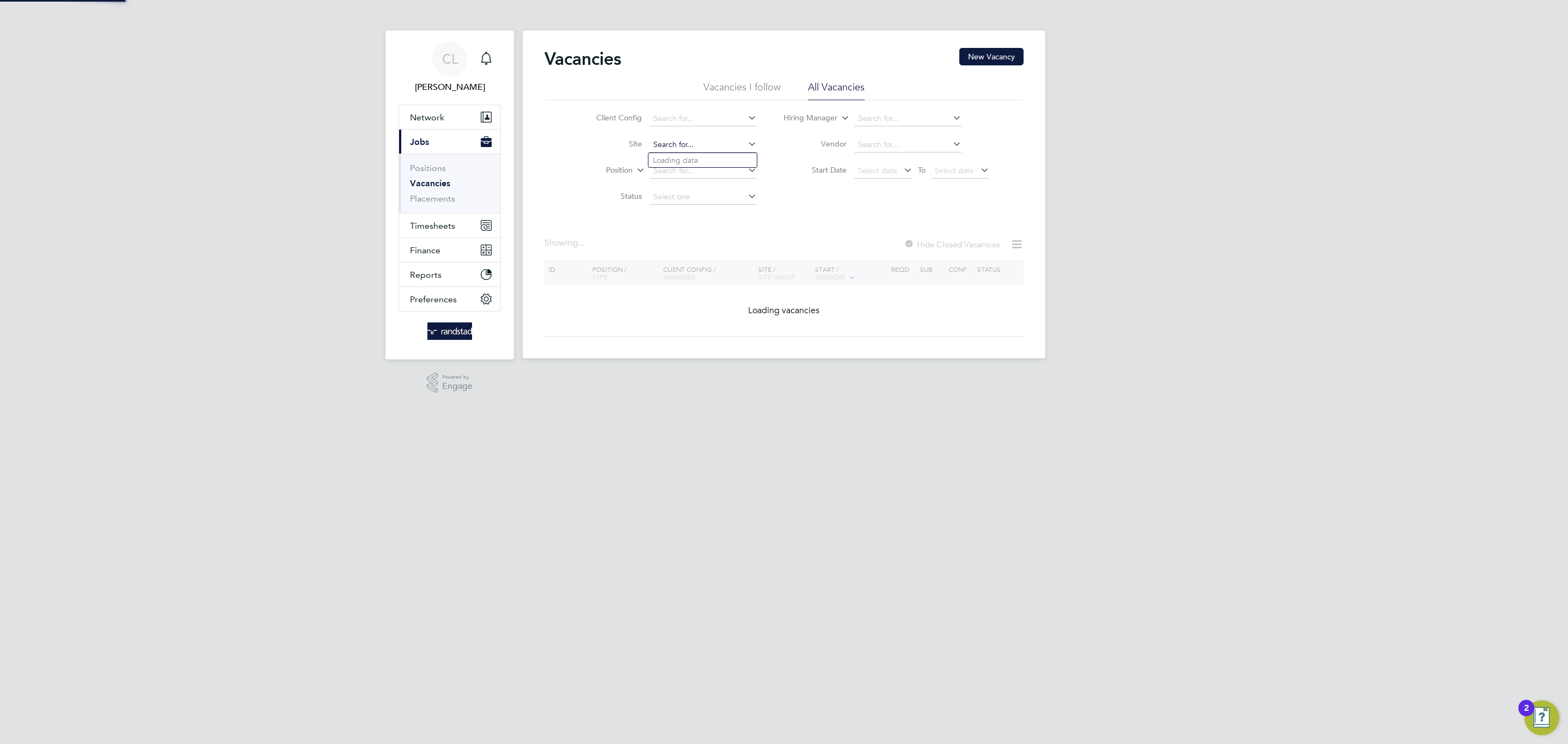
click at [731, 144] on input at bounding box center [703, 144] width 107 height 15
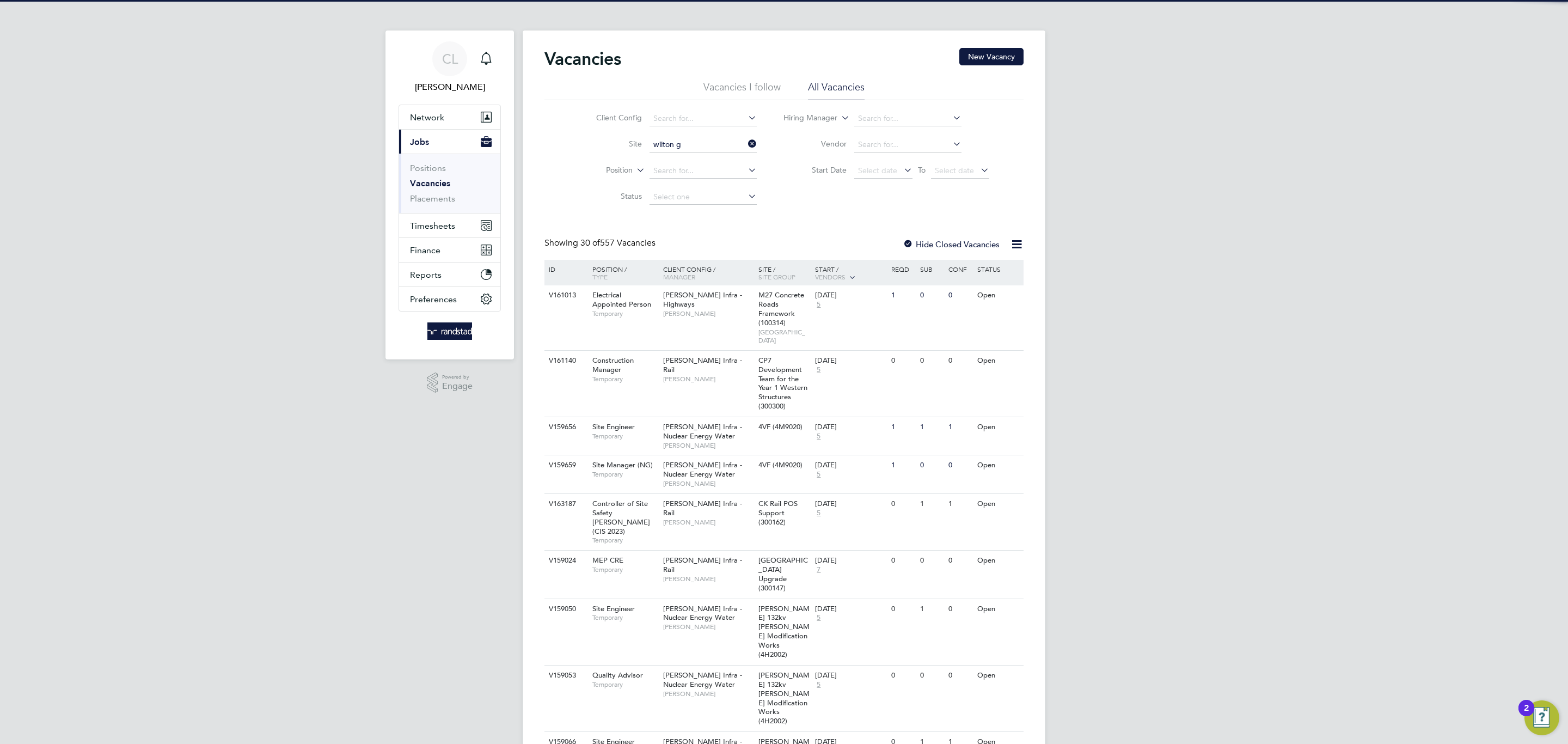
click at [716, 164] on b "Wilton" at bounding box center [725, 160] width 24 height 9
type input "Netherhampton / [GEOGRAPHIC_DATA] P1"
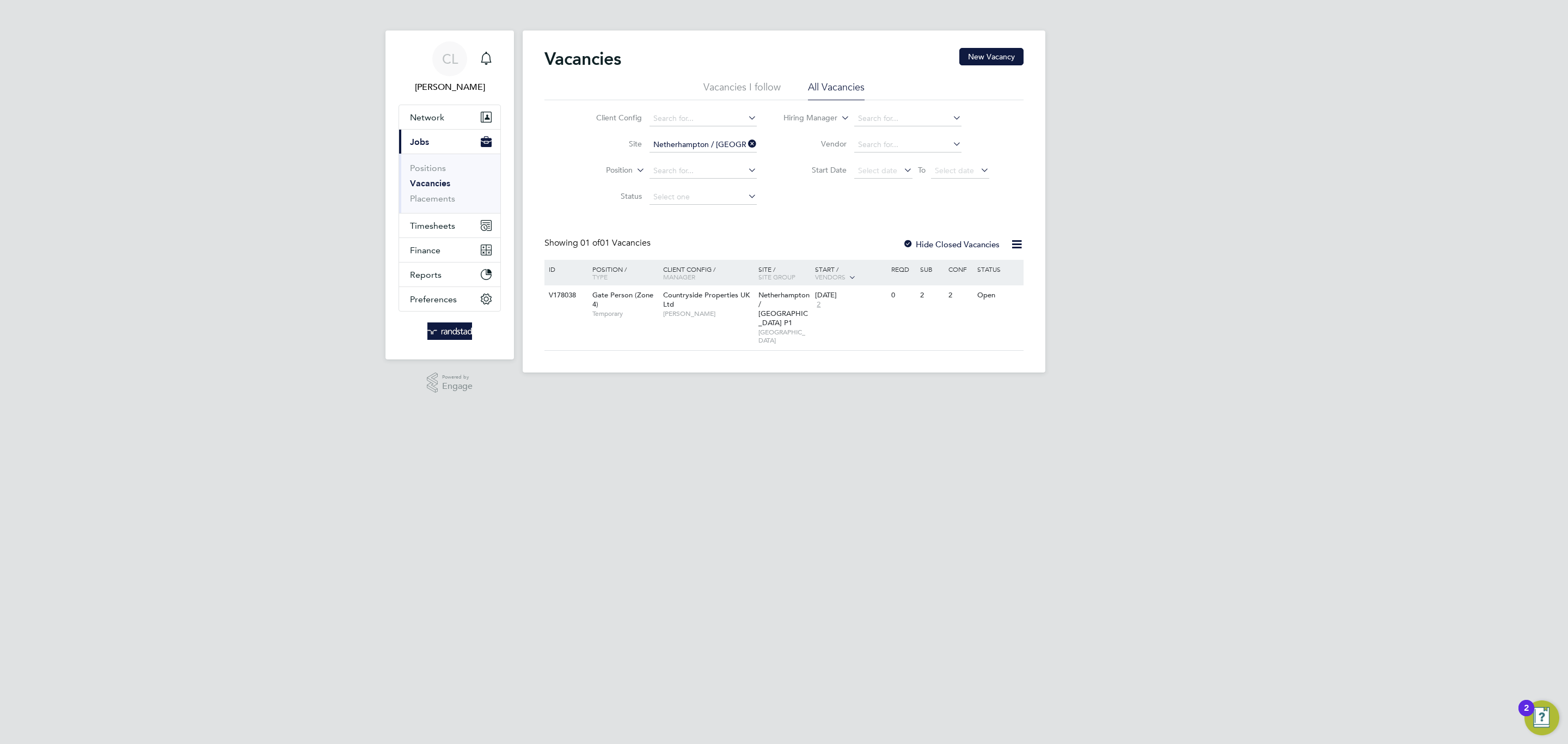
click at [909, 244] on div at bounding box center [908, 245] width 11 height 11
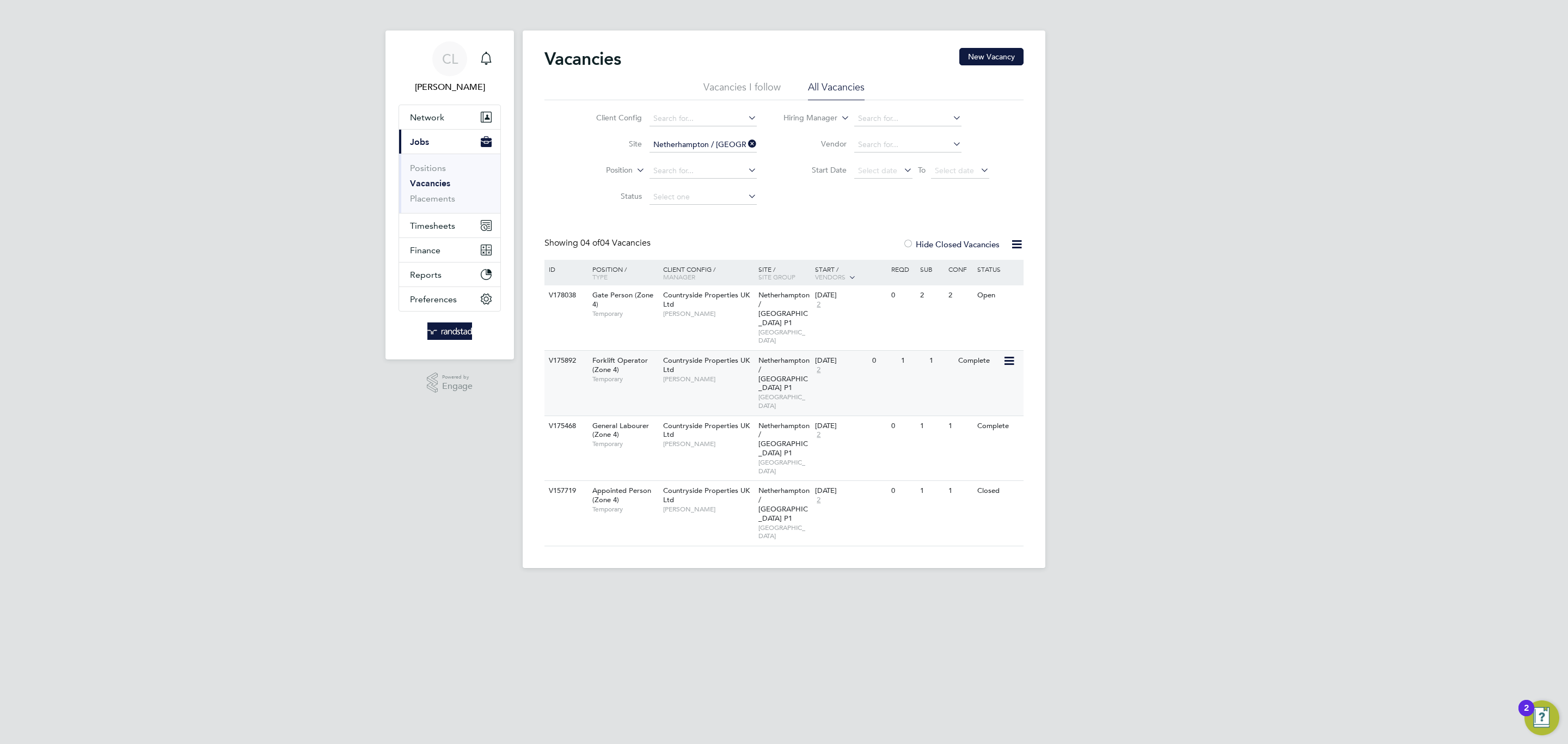
click at [721, 374] on span "[PERSON_NAME]" at bounding box center [708, 379] width 90 height 9
click at [498, 59] on app-nav-user-info "CL Charlotte Lockeridge Notifications 1" at bounding box center [450, 68] width 102 height 74
click at [488, 61] on icon "Main navigation" at bounding box center [486, 57] width 10 height 11
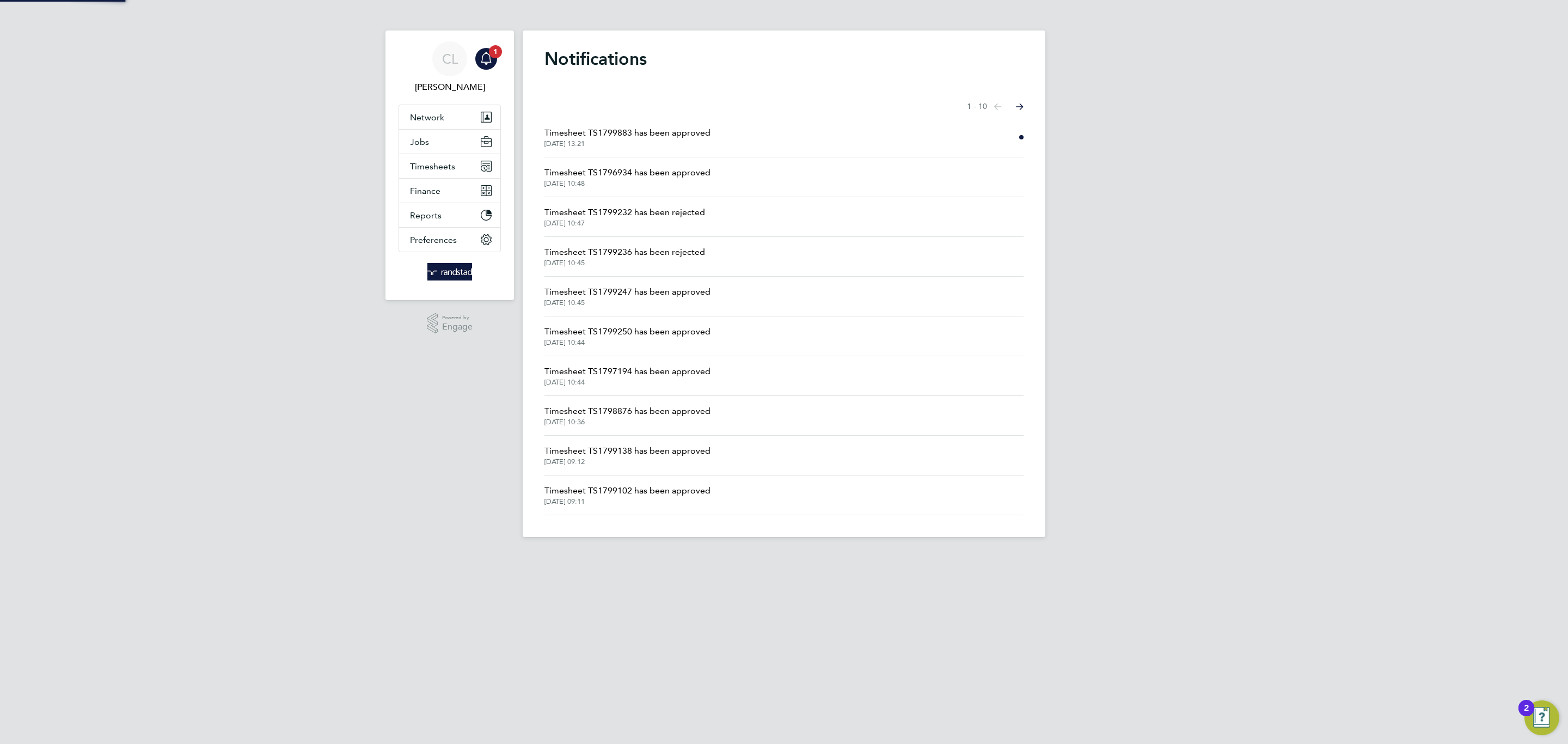
click at [625, 139] on span "Timesheet TS1799883 has been approved" at bounding box center [627, 133] width 166 height 13
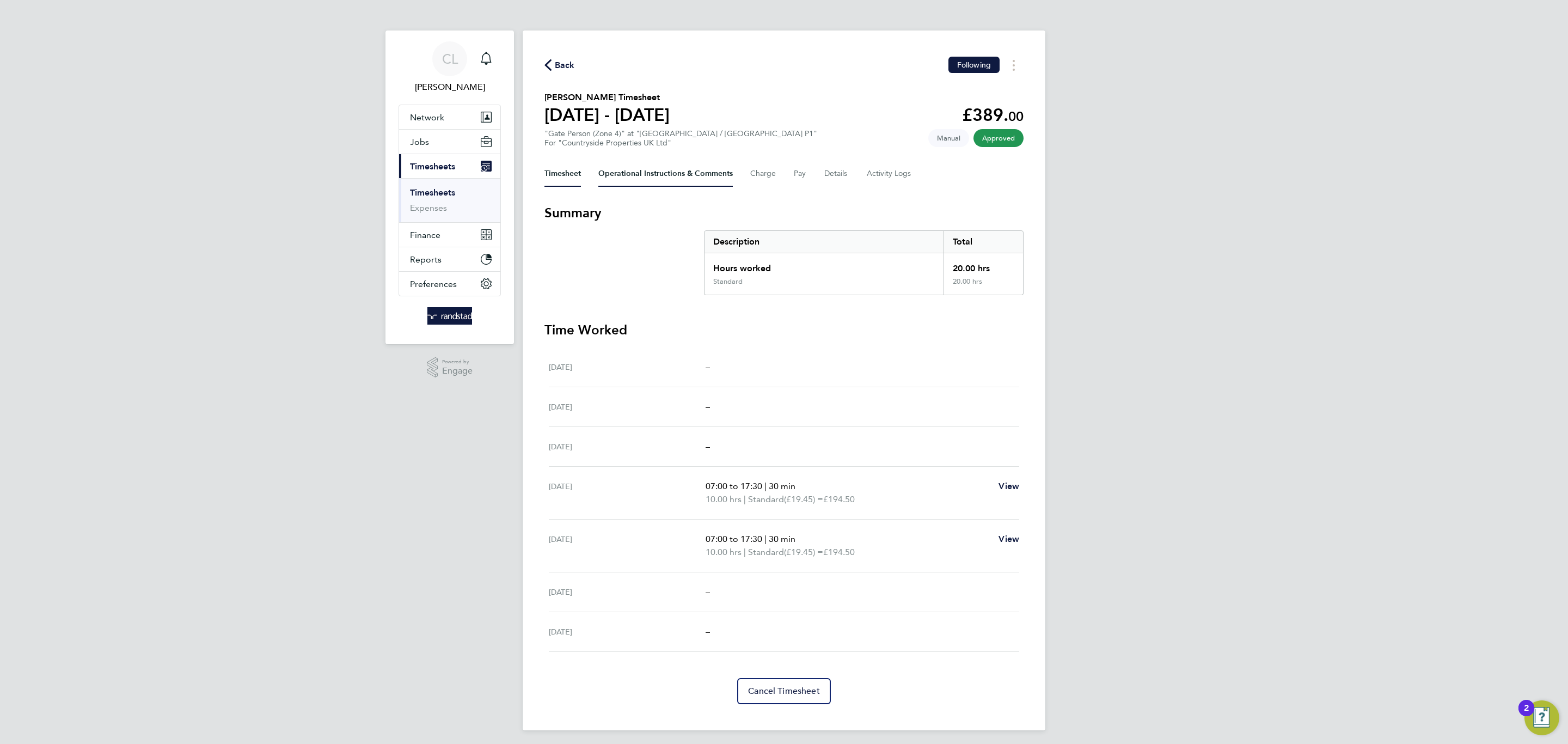
click at [695, 169] on Comments-tab "Operational Instructions & Comments" at bounding box center [665, 174] width 135 height 26
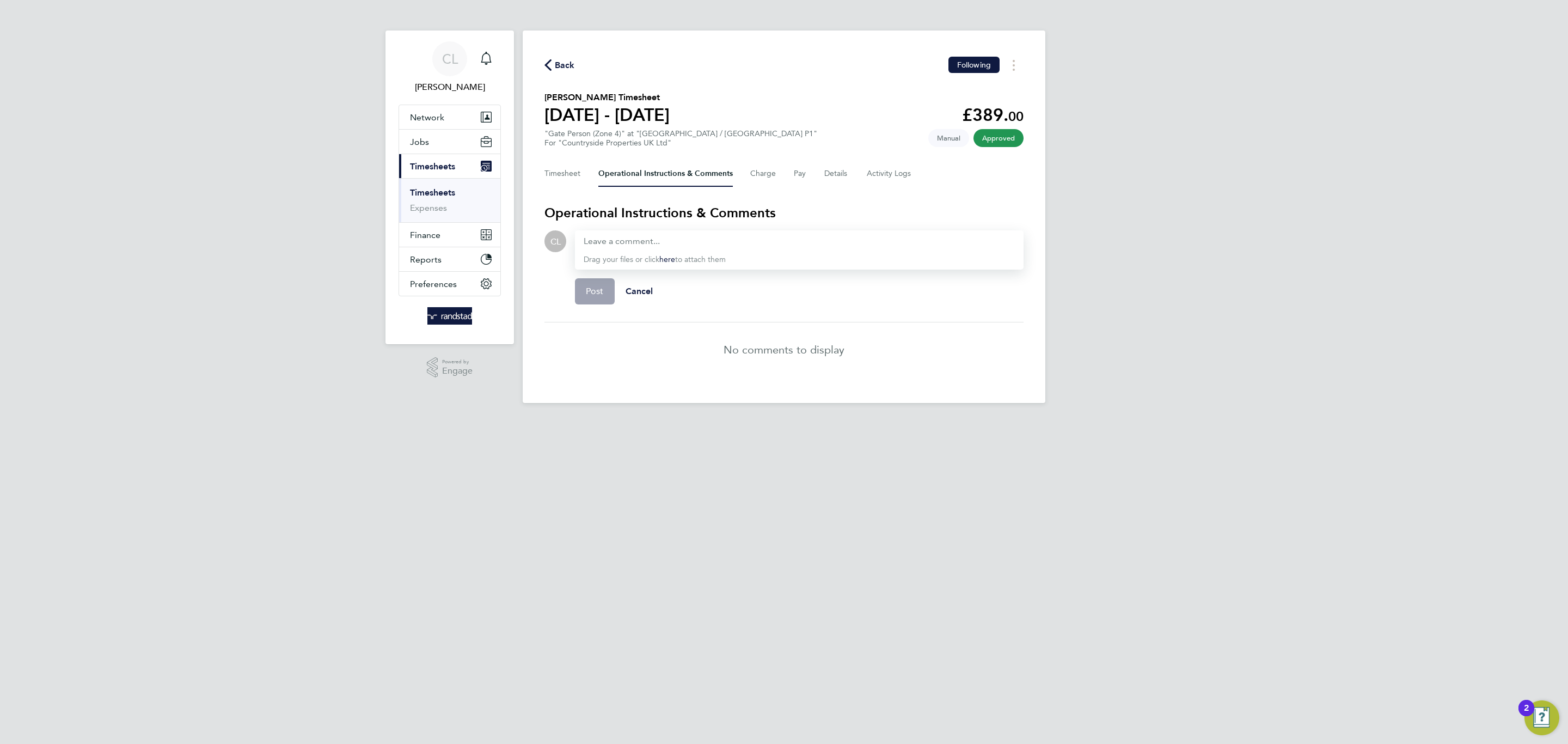
click at [852, 173] on div "Timesheet Operational Instructions & Comments Charge Pay Details Activity Logs" at bounding box center [783, 174] width 479 height 26
click at [845, 175] on button "Details" at bounding box center [836, 174] width 25 height 26
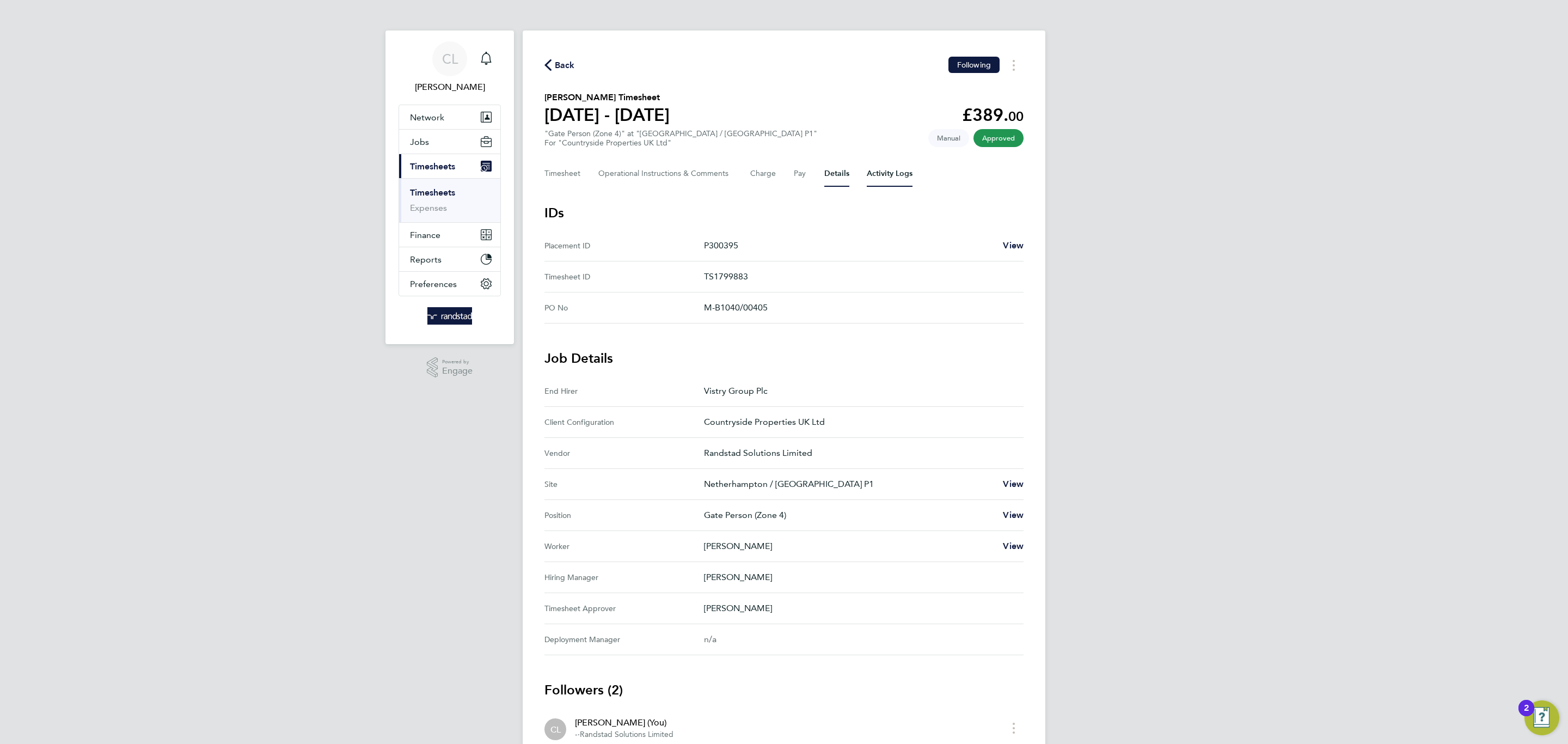
click at [884, 172] on Logs-tab "Activity Logs" at bounding box center [889, 174] width 46 height 26
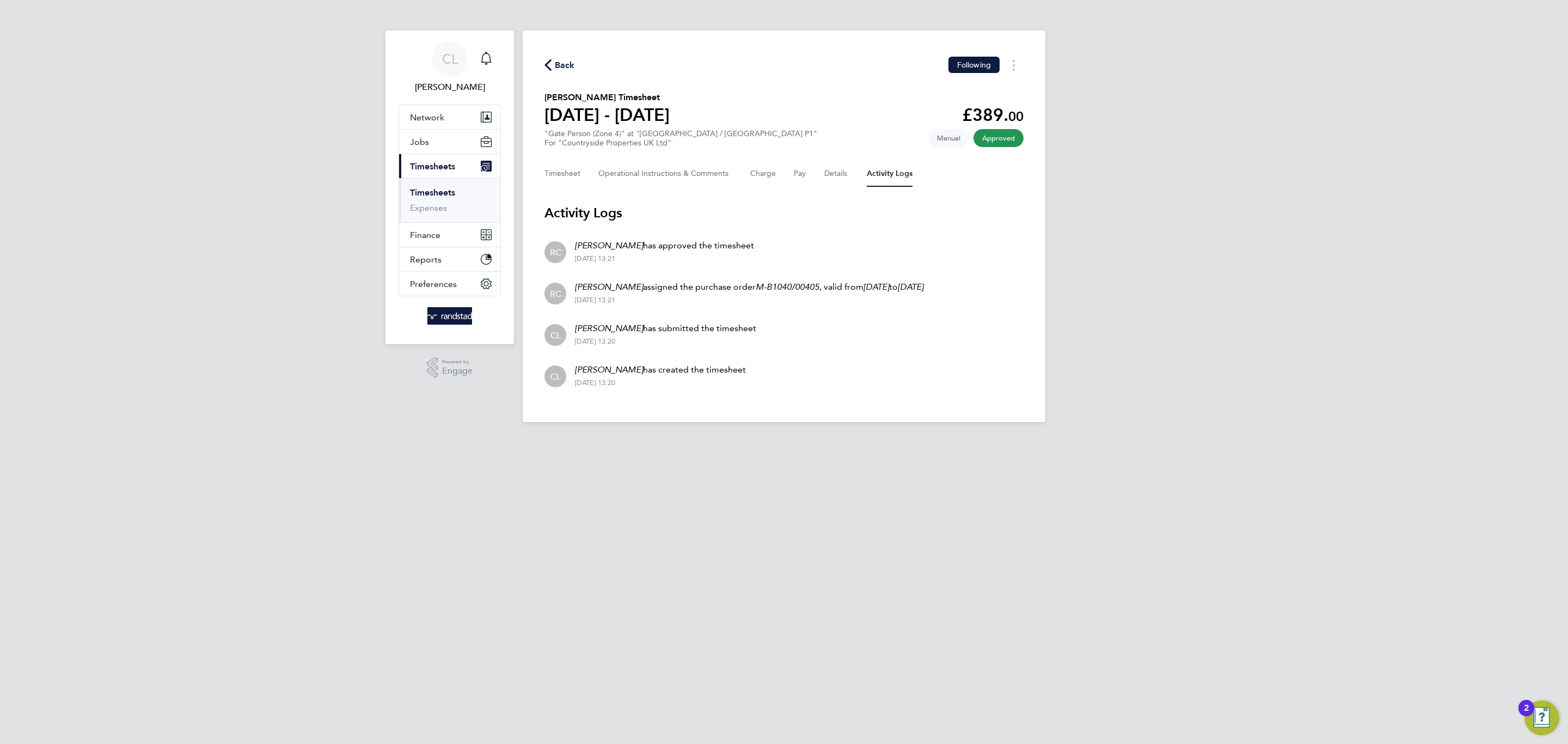
click at [567, 69] on span "Back" at bounding box center [564, 65] width 20 height 13
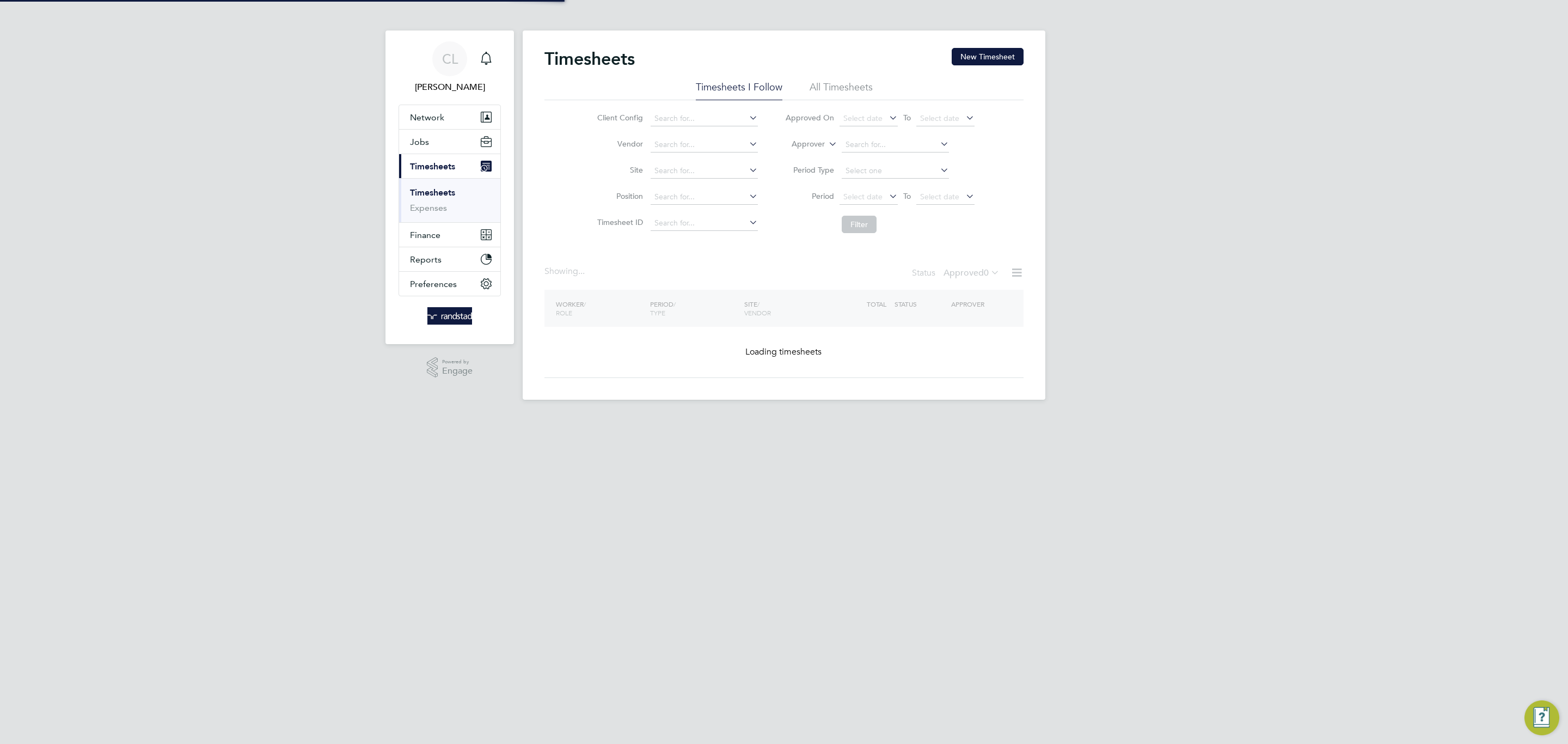
click at [994, 65] on button "New Timesheet" at bounding box center [987, 57] width 72 height 18
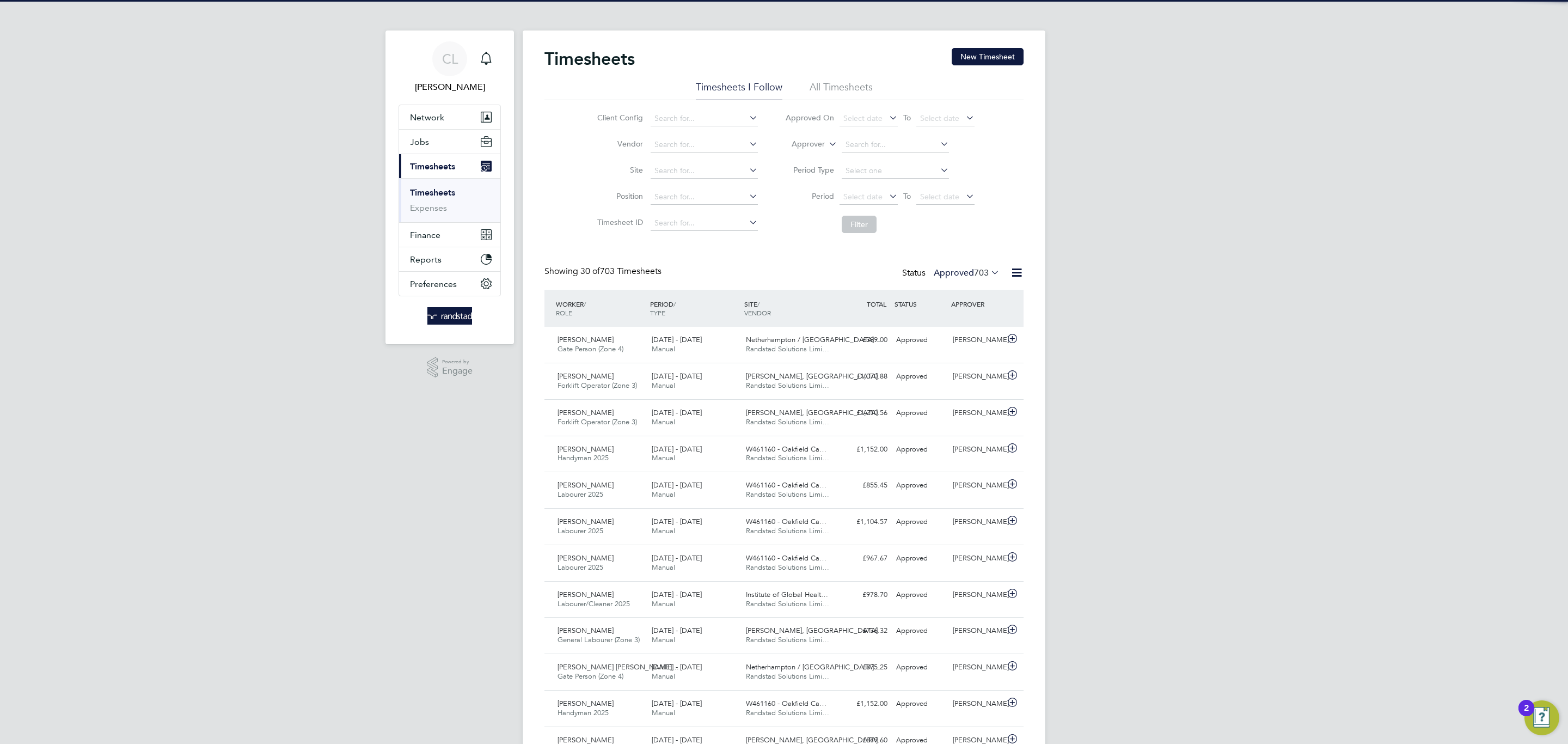
scroll to position [28, 95]
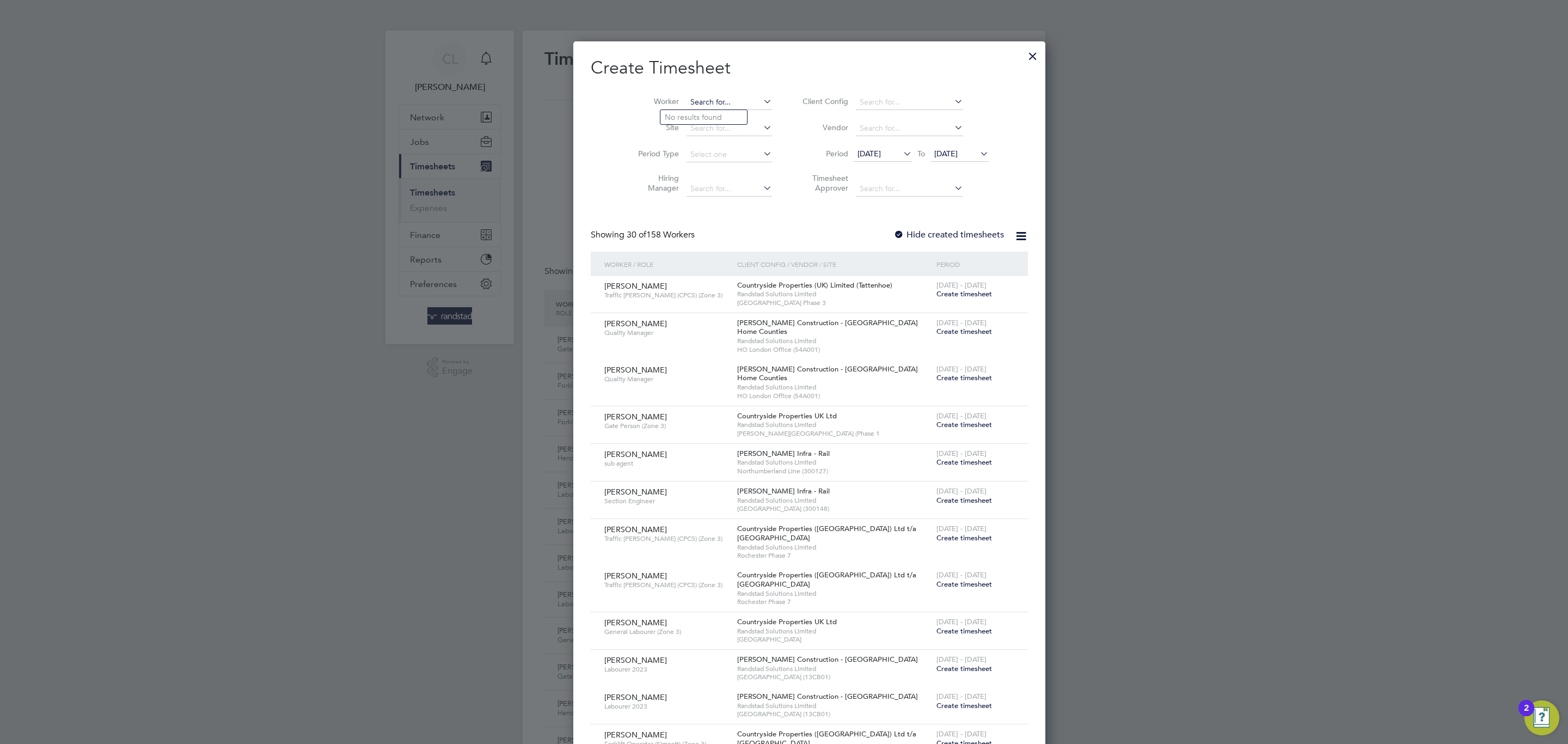
click at [711, 100] on input at bounding box center [729, 102] width 85 height 15
click at [1023, 58] on div at bounding box center [1033, 54] width 19 height 19
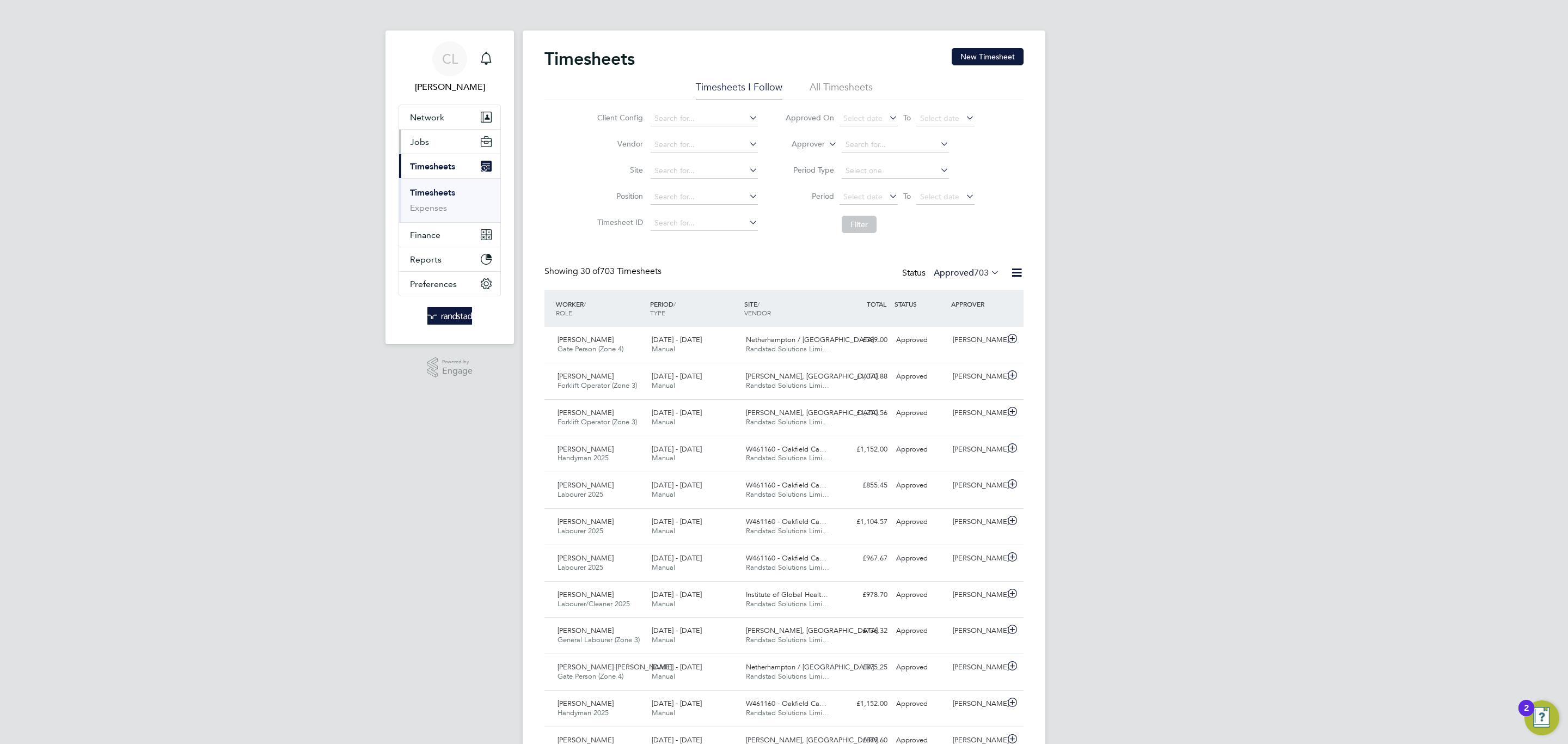
click at [431, 152] on button "Jobs" at bounding box center [450, 141] width 101 height 24
click at [433, 183] on link "Vacancies" at bounding box center [430, 183] width 39 height 10
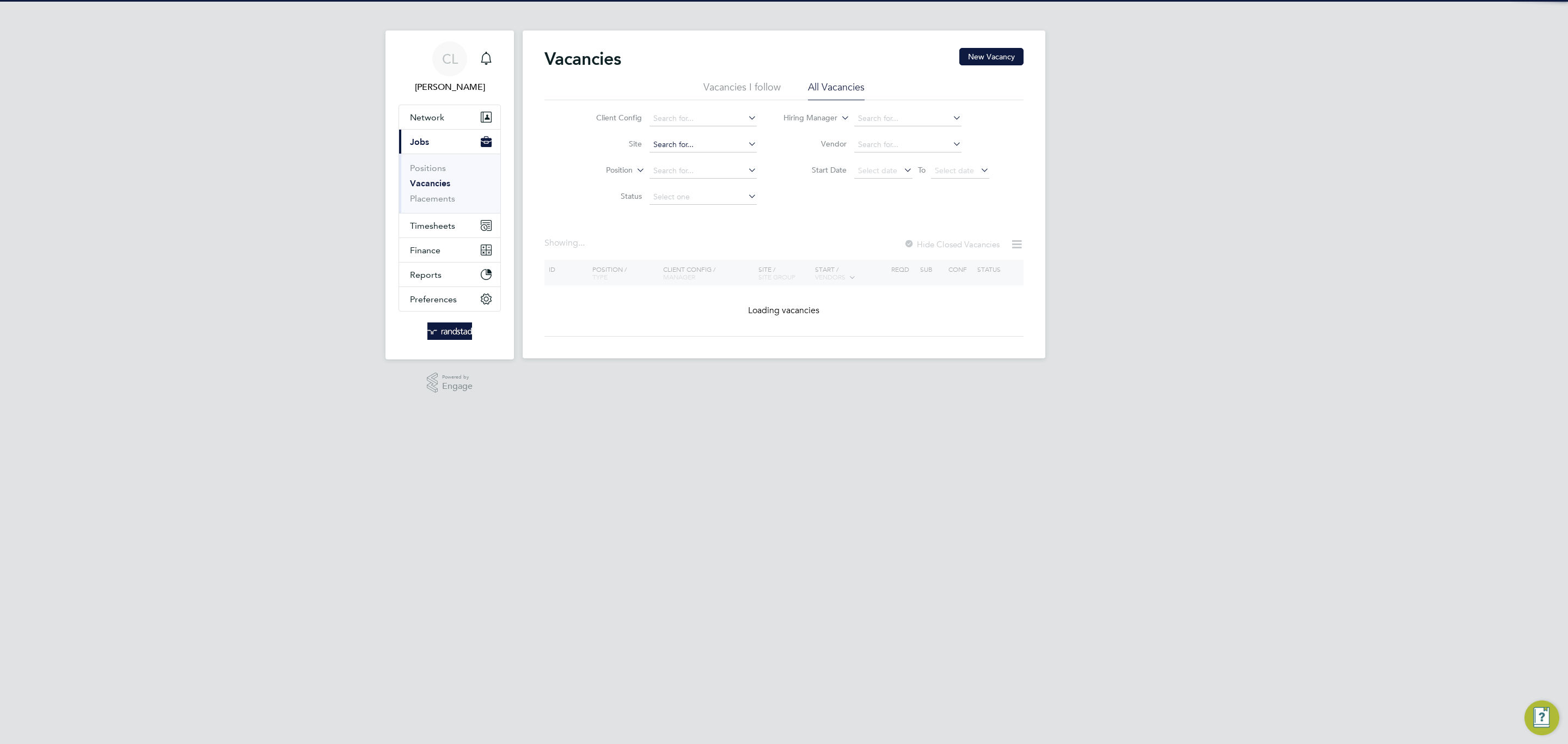
click at [684, 138] on input at bounding box center [703, 144] width 107 height 15
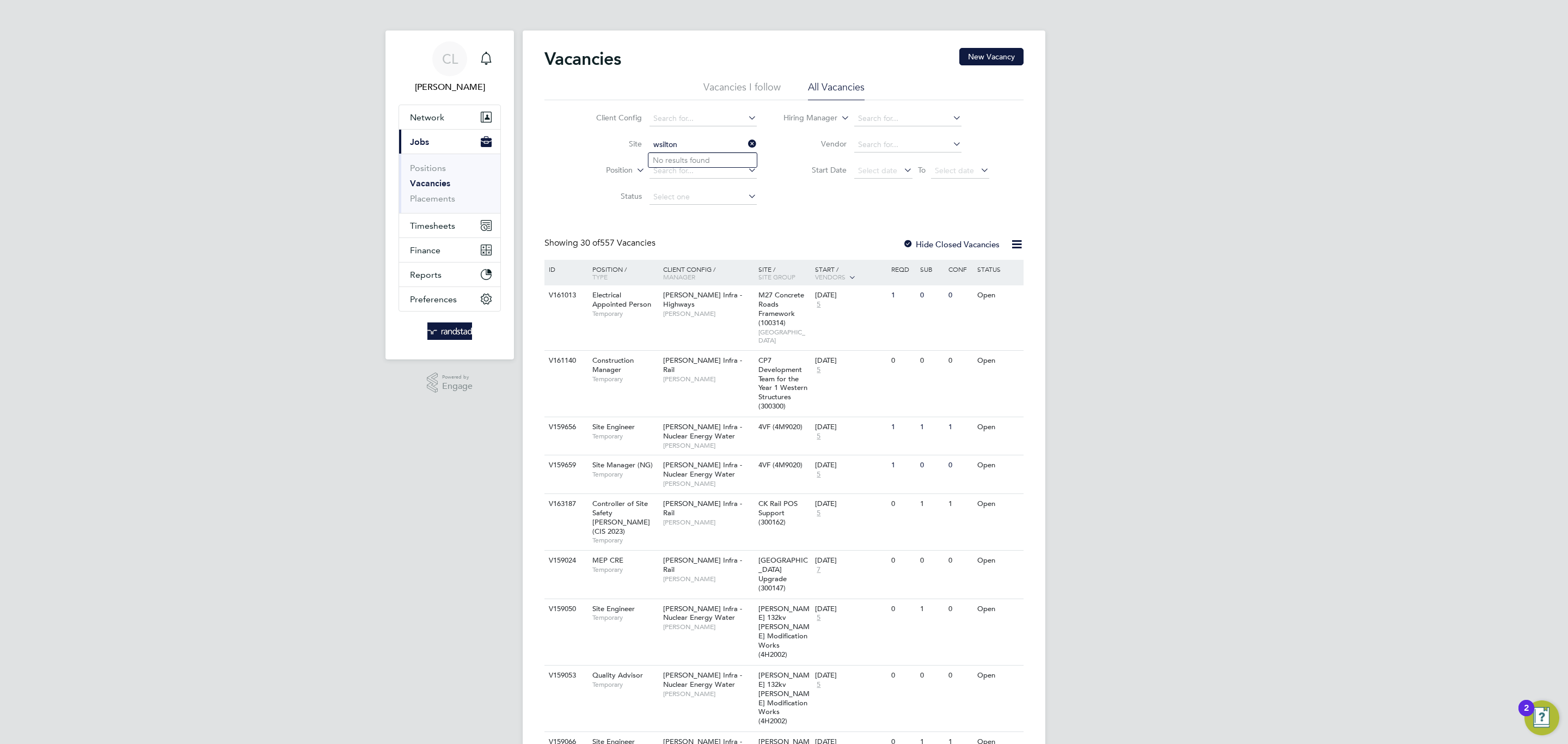
type input "wsilton"
click at [680, 136] on li "Site wsilton" at bounding box center [668, 144] width 205 height 26
click at [680, 136] on li "Site" at bounding box center [668, 144] width 205 height 26
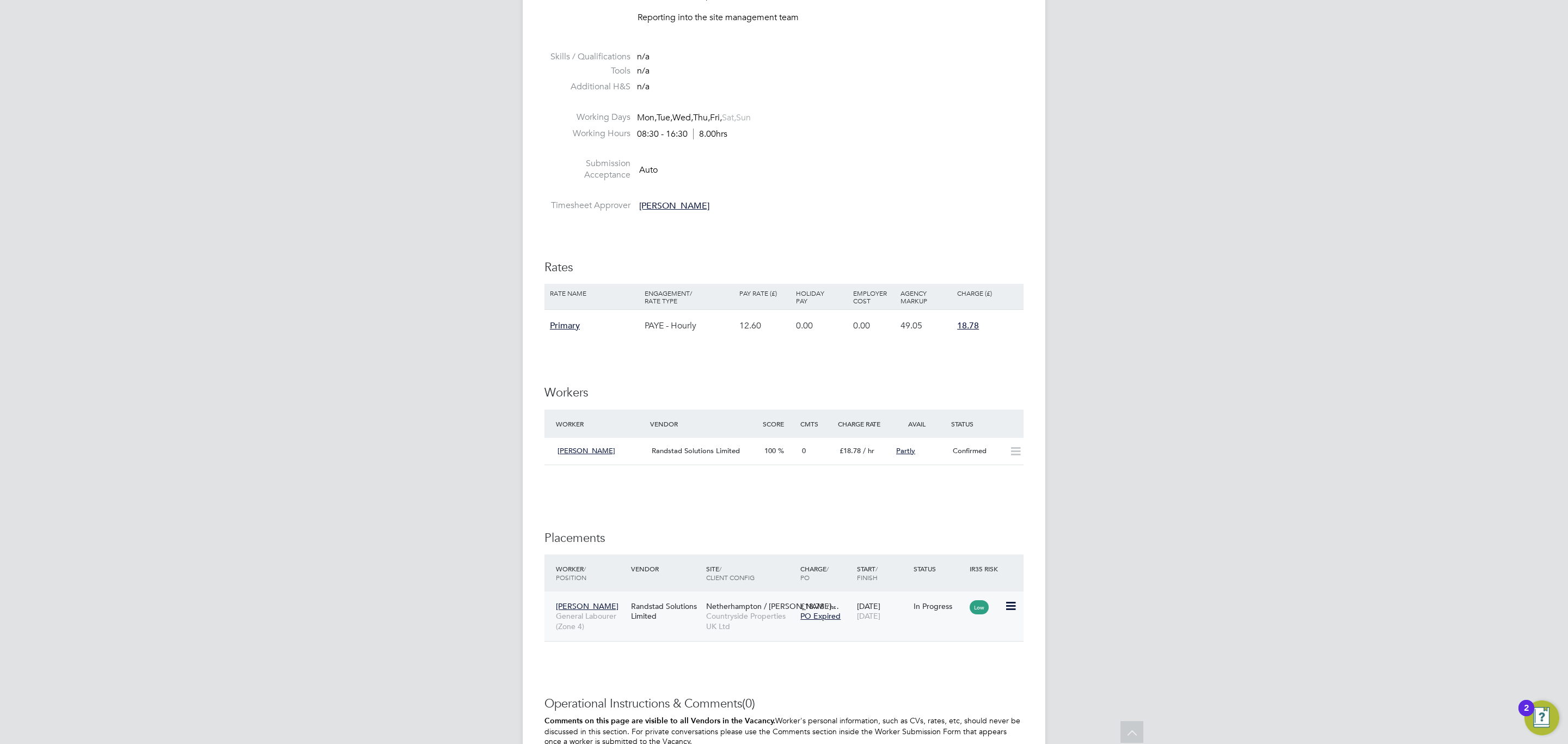
click at [784, 608] on span "Netherhampton / Wilt…" at bounding box center [772, 606] width 133 height 10
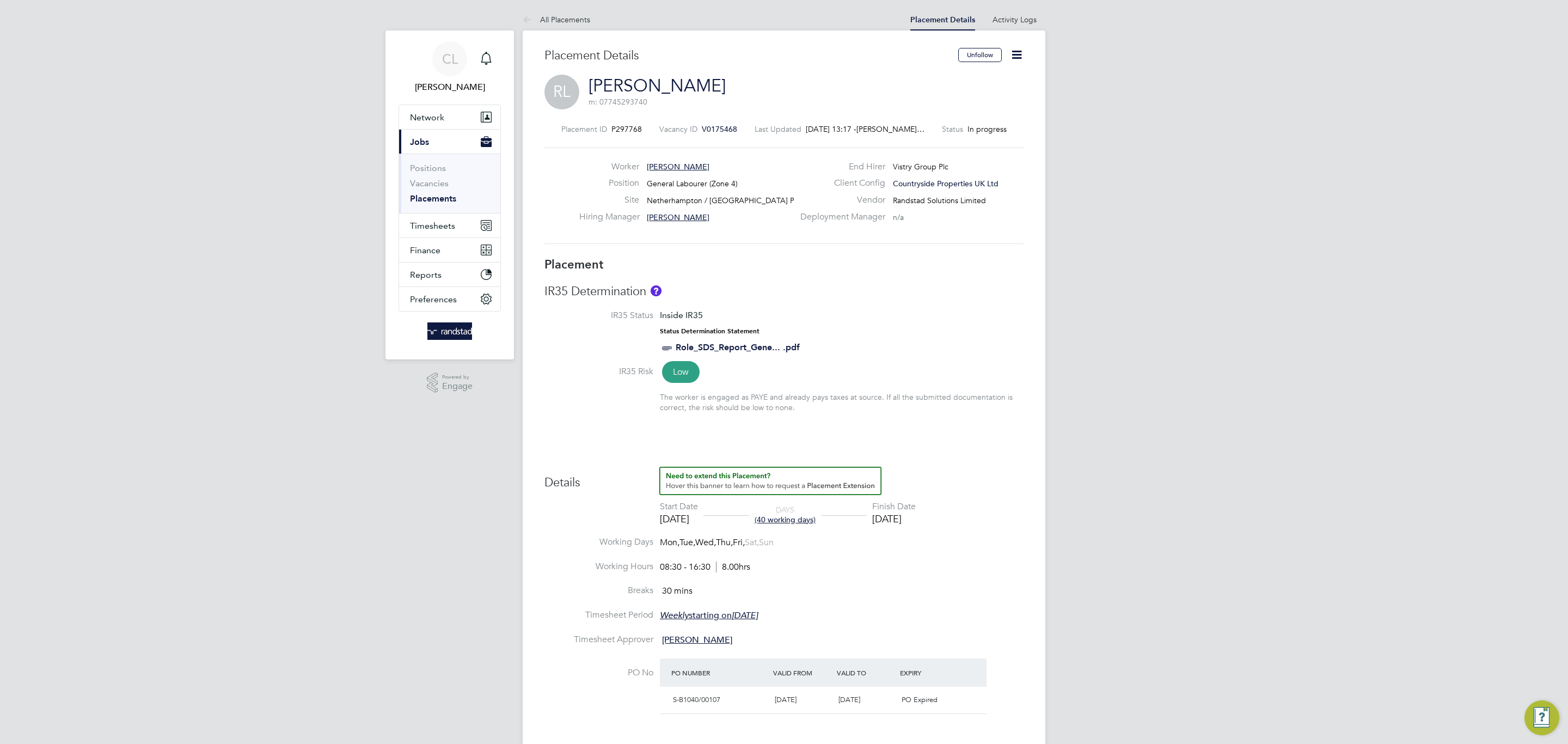
click at [1024, 53] on icon at bounding box center [1017, 55] width 13 height 13
click at [989, 76] on li "Edit Placement e" at bounding box center [981, 80] width 80 height 15
type input "Richard Colborne"
type input "[DATE]"
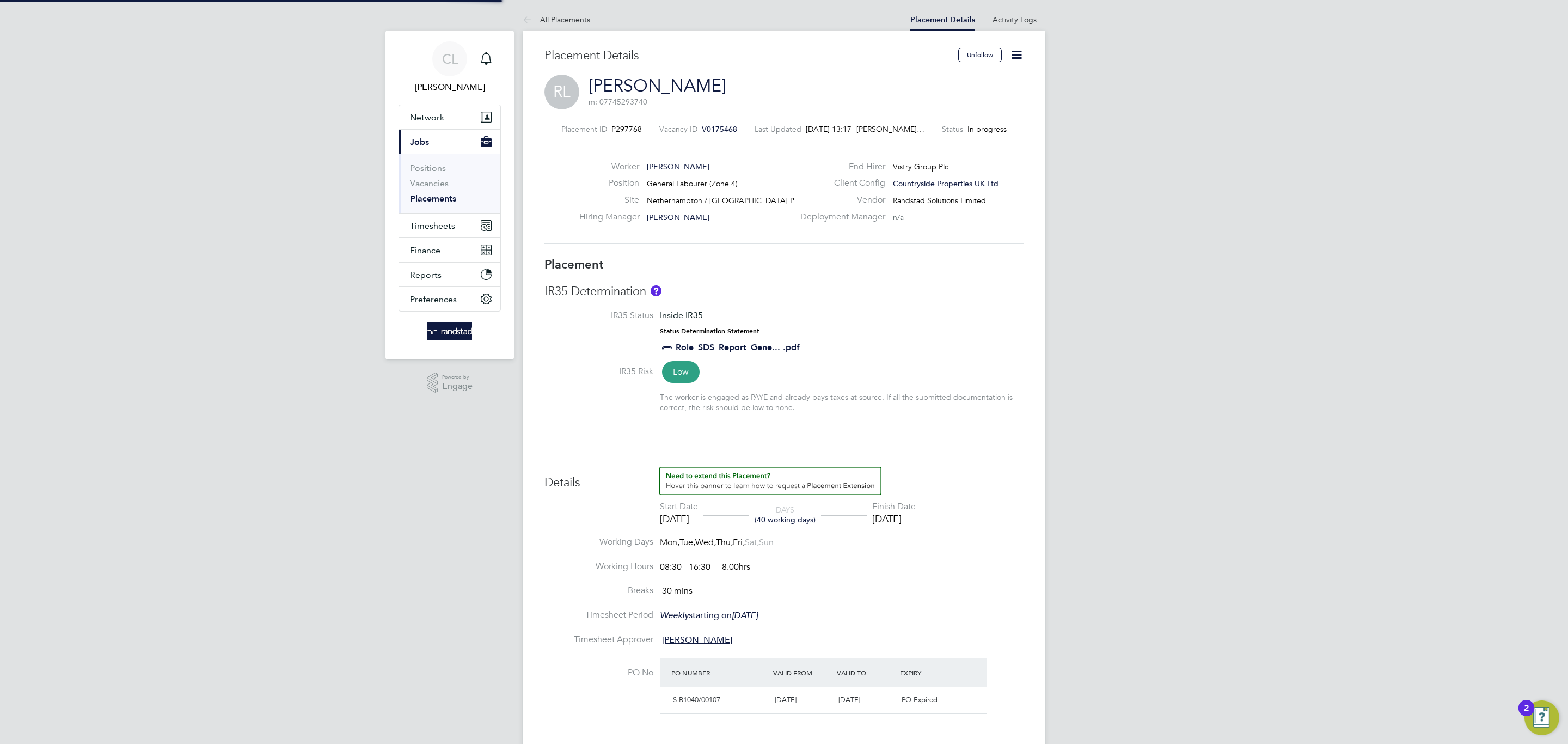
type input "31 Aug 2025"
type input "08:30"
type input "16:30"
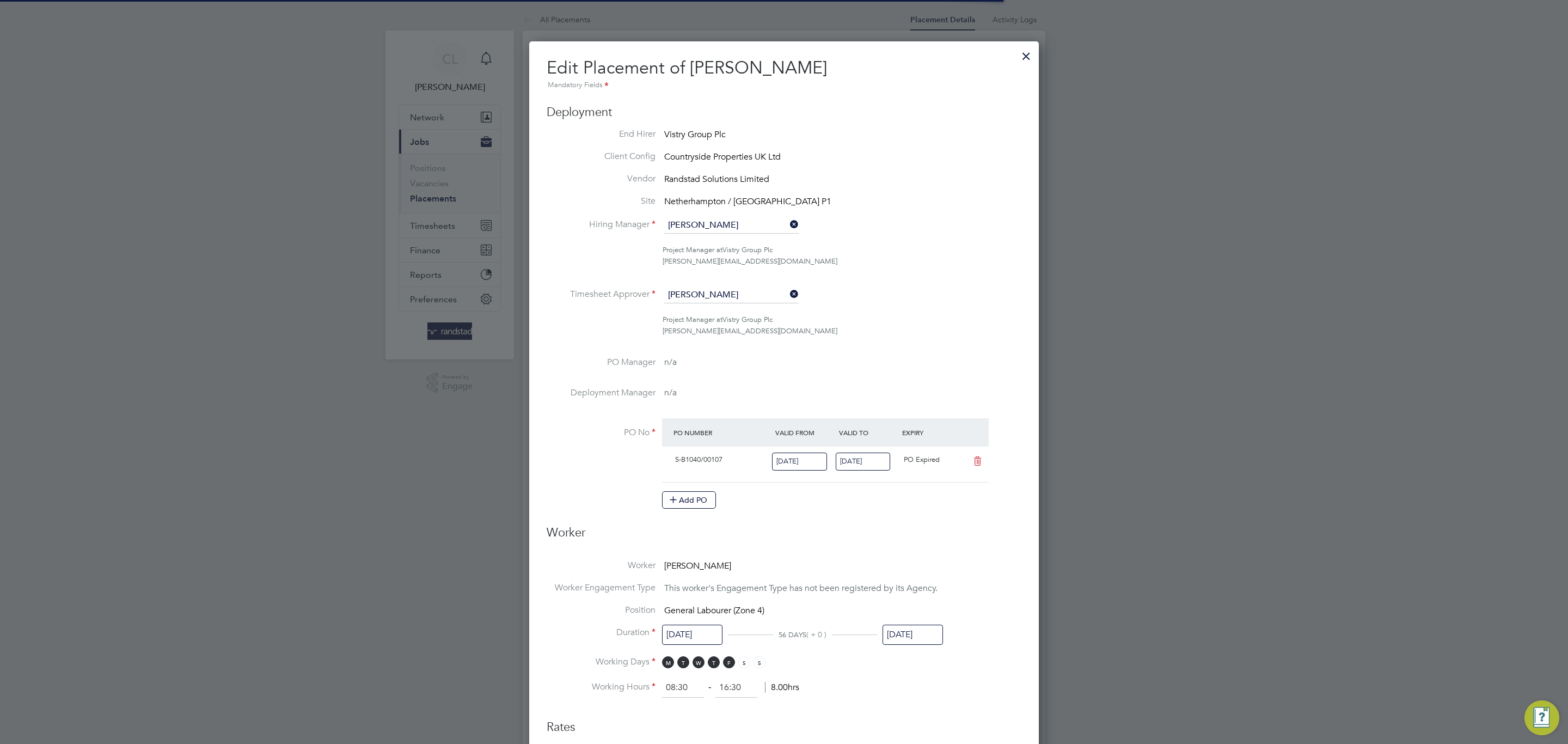
scroll to position [5, 5]
click at [887, 456] on input "31 Jul 2025" at bounding box center [863, 461] width 55 height 18
click at [972, 349] on span "31" at bounding box center [978, 345] width 21 height 21
type input "31 Aug 2025"
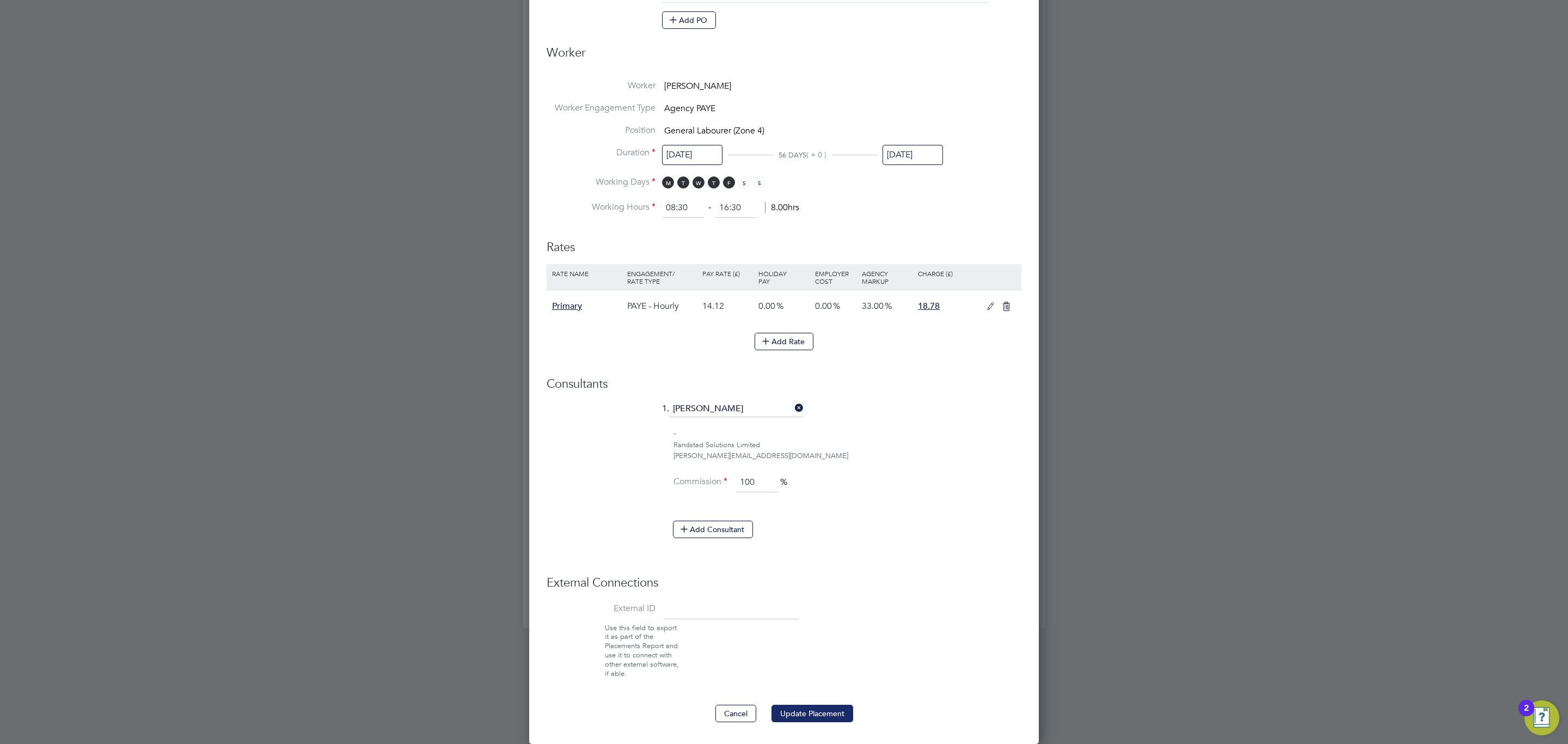
click at [820, 714] on button "Update Placement" at bounding box center [812, 713] width 82 height 18
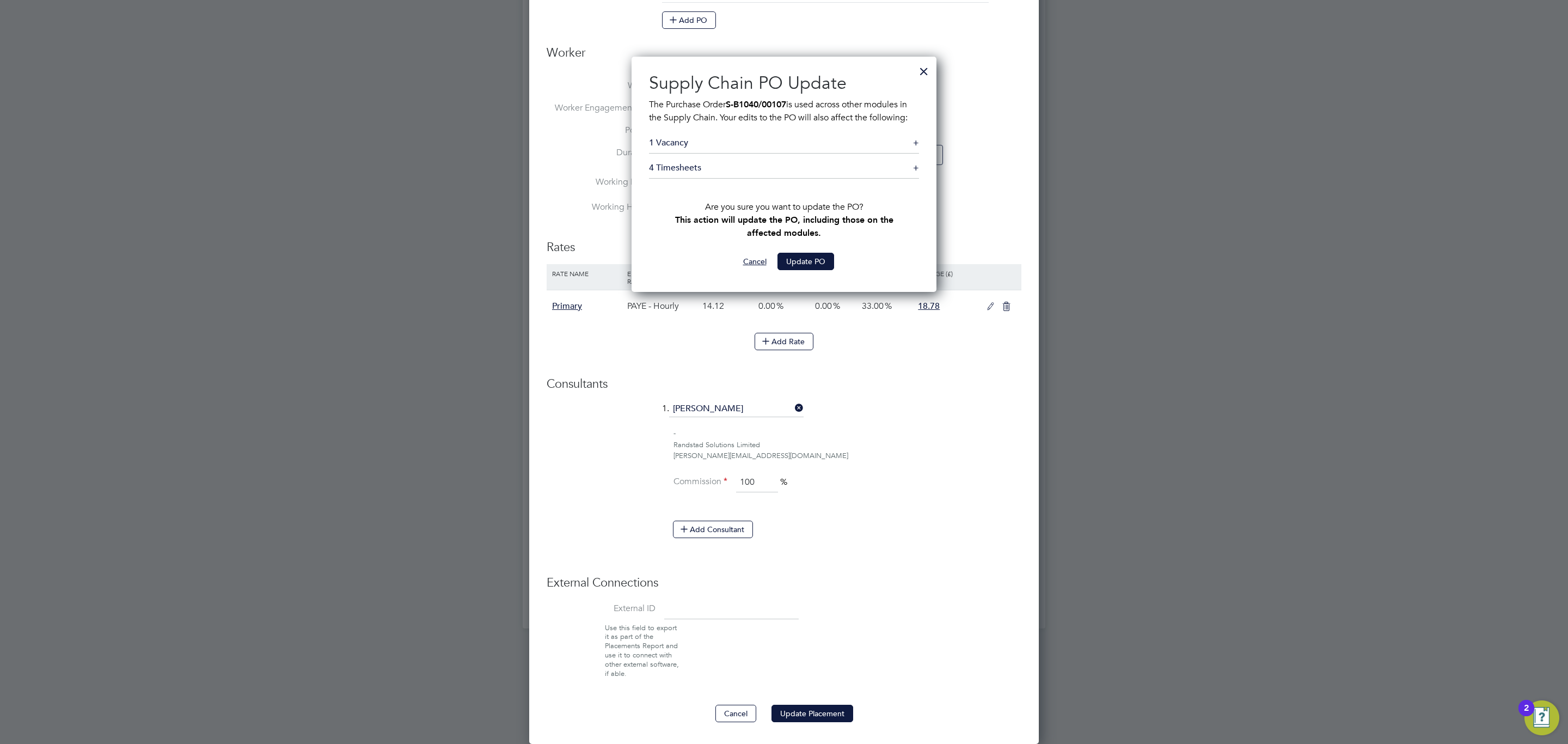
click at [761, 256] on button "Cancel" at bounding box center [755, 261] width 41 height 18
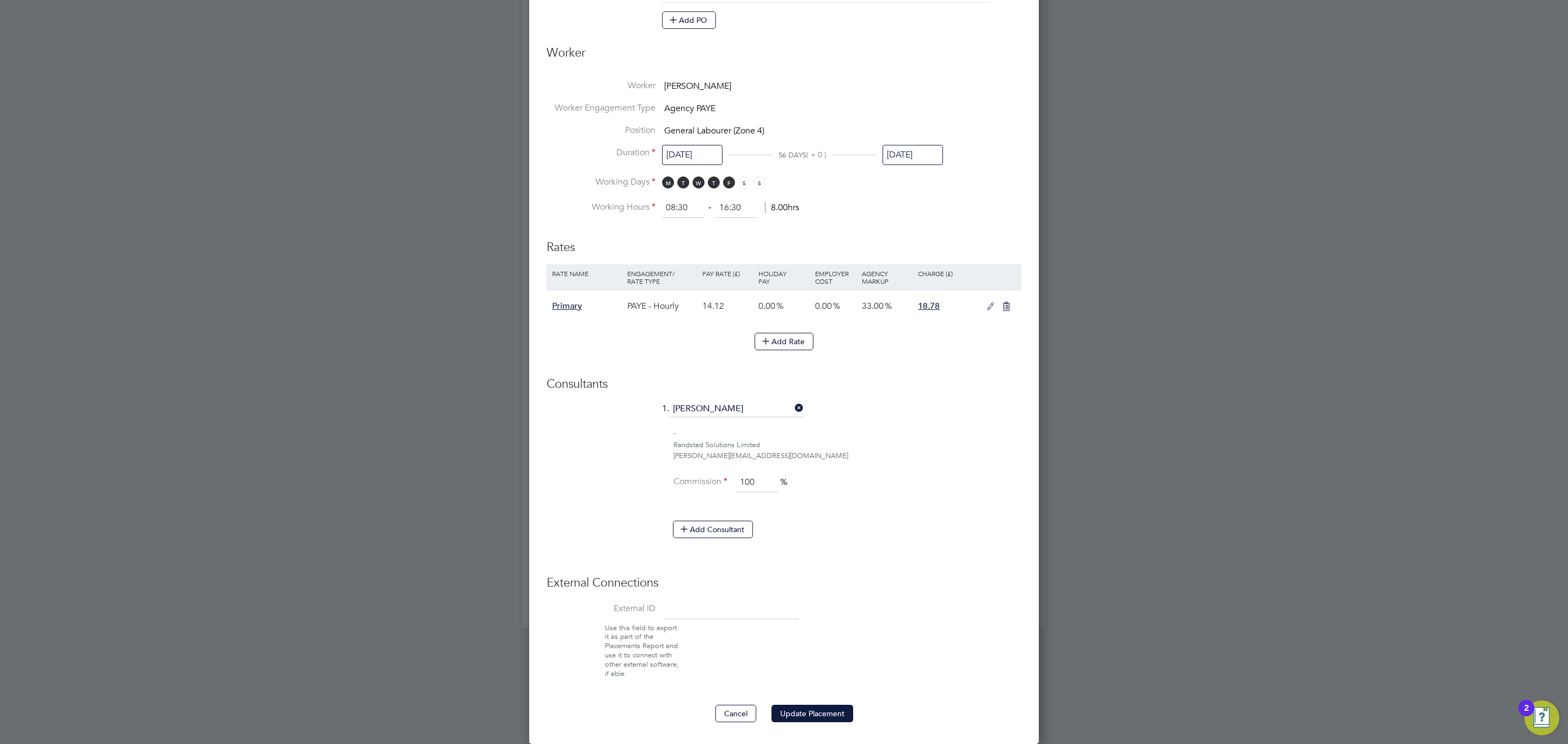
click at [895, 149] on input "31 Aug 2025" at bounding box center [912, 155] width 60 height 20
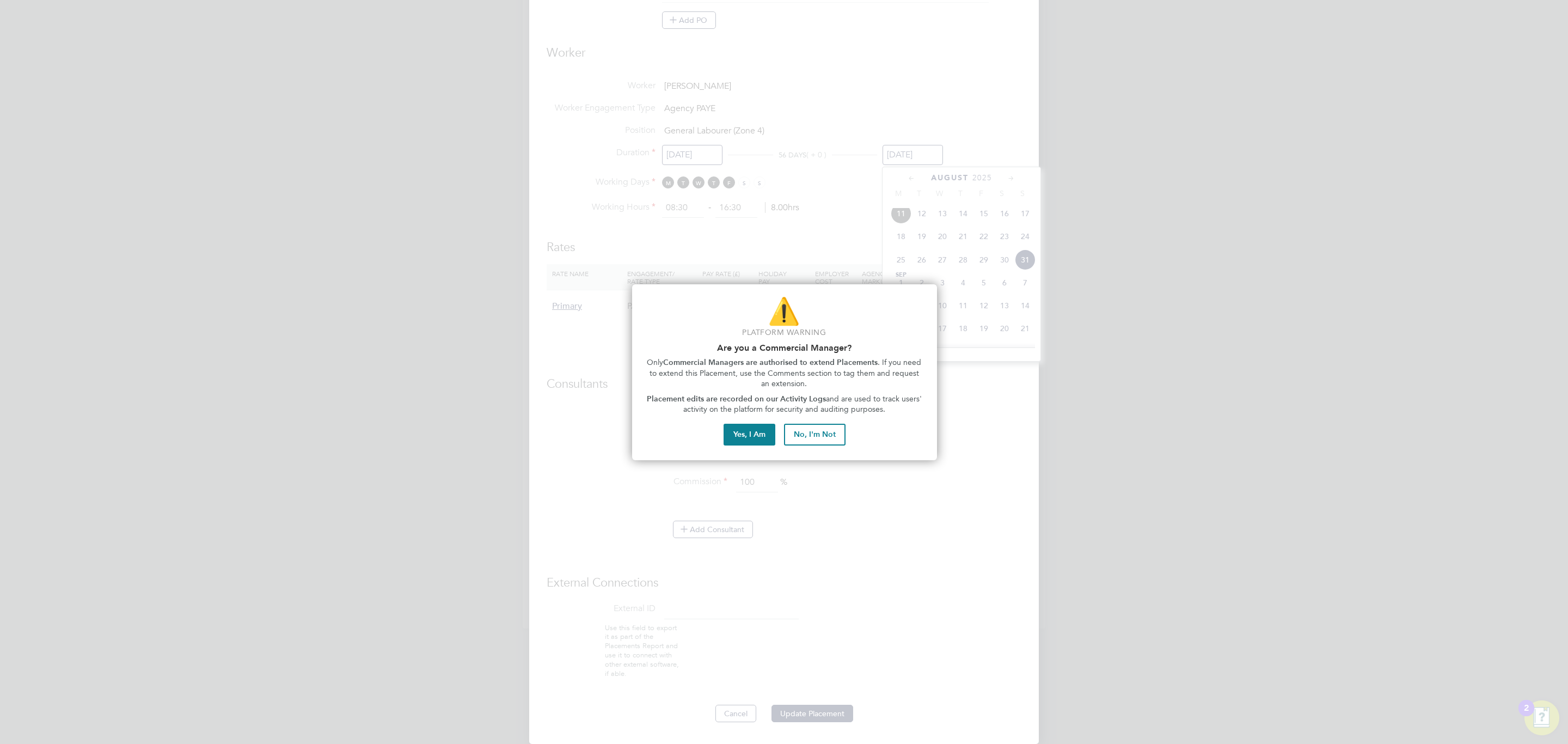
drag, startPoint x: 833, startPoint y: 431, endPoint x: 1094, endPoint y: 455, distance: 262.1
click at [1094, 455] on body "CL Charlotte Lockeridge Notifications Applications: Network Team Members Busine…" at bounding box center [784, 83] width 1568 height 1126
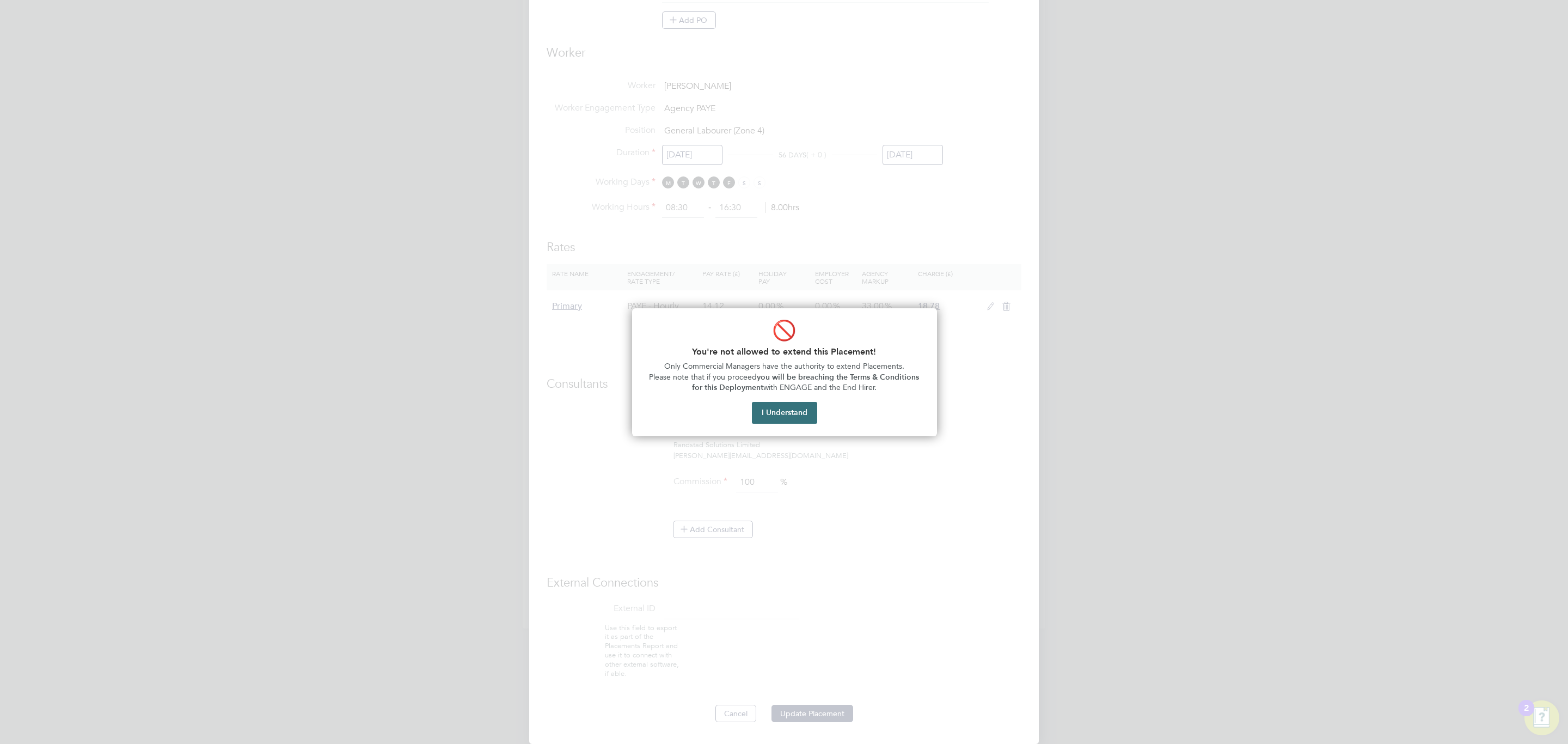
click at [792, 418] on button "I Understand" at bounding box center [784, 413] width 65 height 22
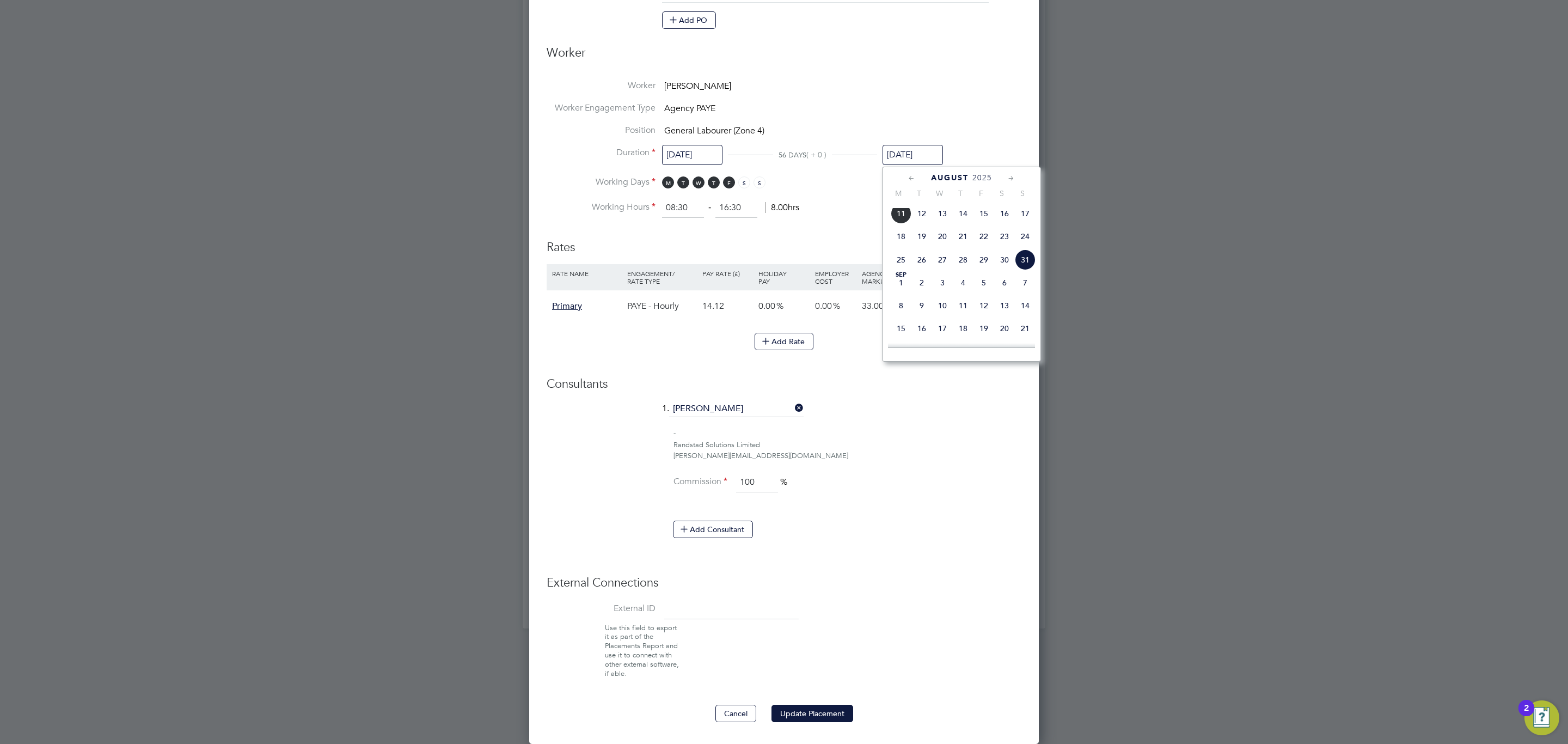
click at [845, 402] on li "1. Charlotte Lockeridge" at bounding box center [784, 414] width 475 height 27
